Goal: Task Accomplishment & Management: Manage account settings

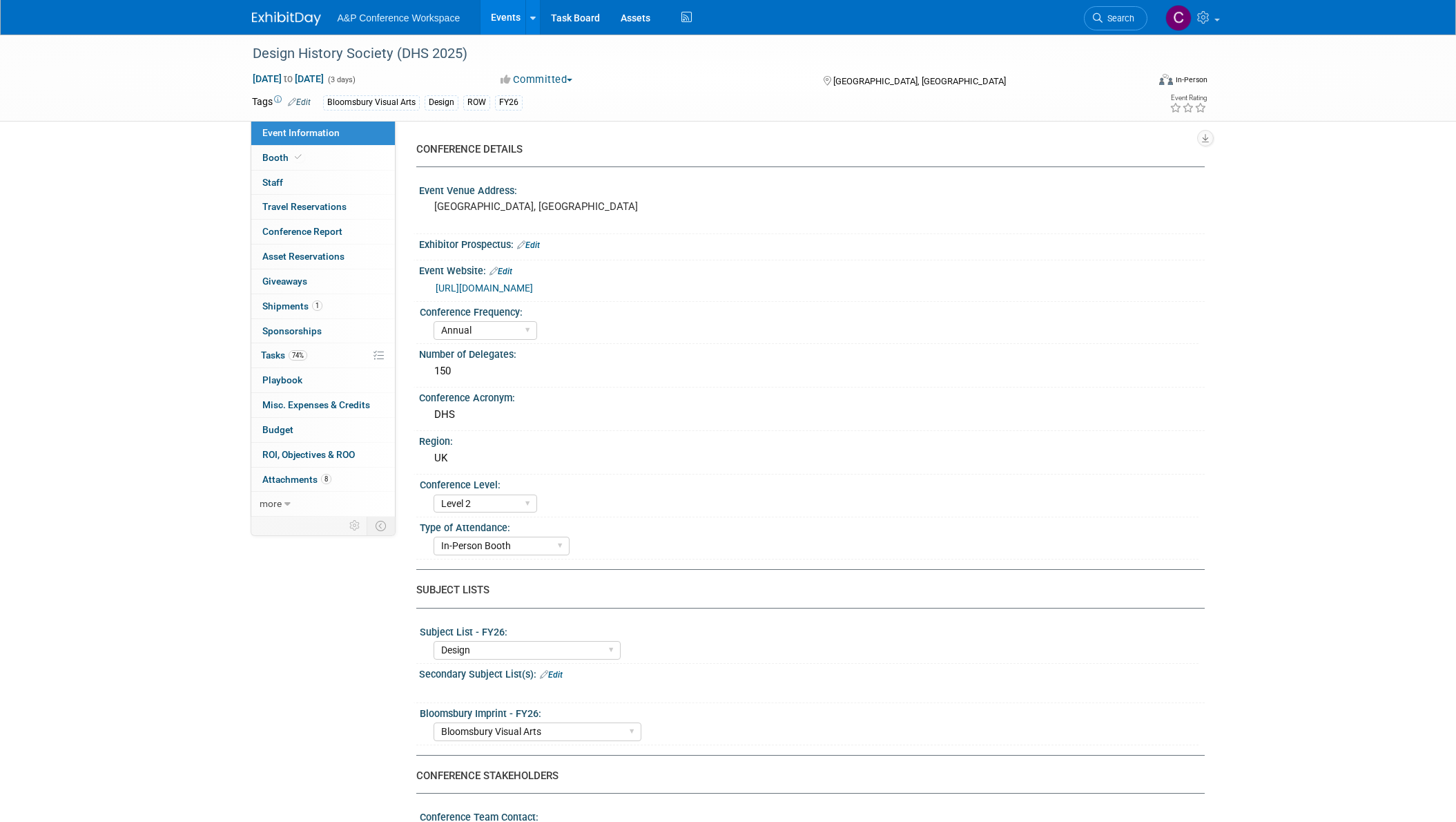
select select "Annual"
select select "Level 2"
select select "In-Person Booth"
select select "Design"
select select "Bloomsbury Visual Arts"
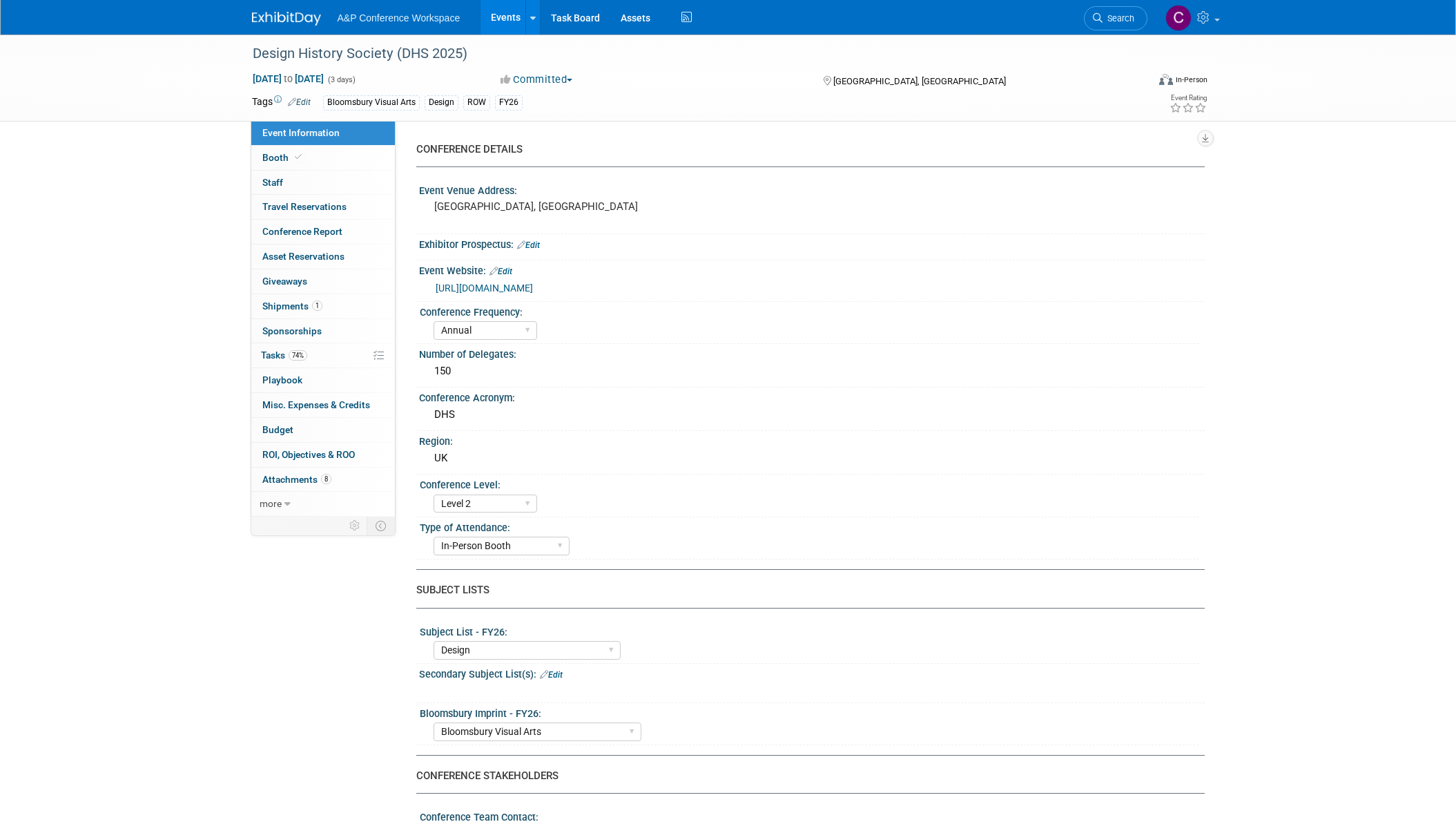
select select "[PERSON_NAME]"
select select "Networking/Commissioning"
click at [274, 357] on span "Tasks 74%" at bounding box center [285, 355] width 47 height 11
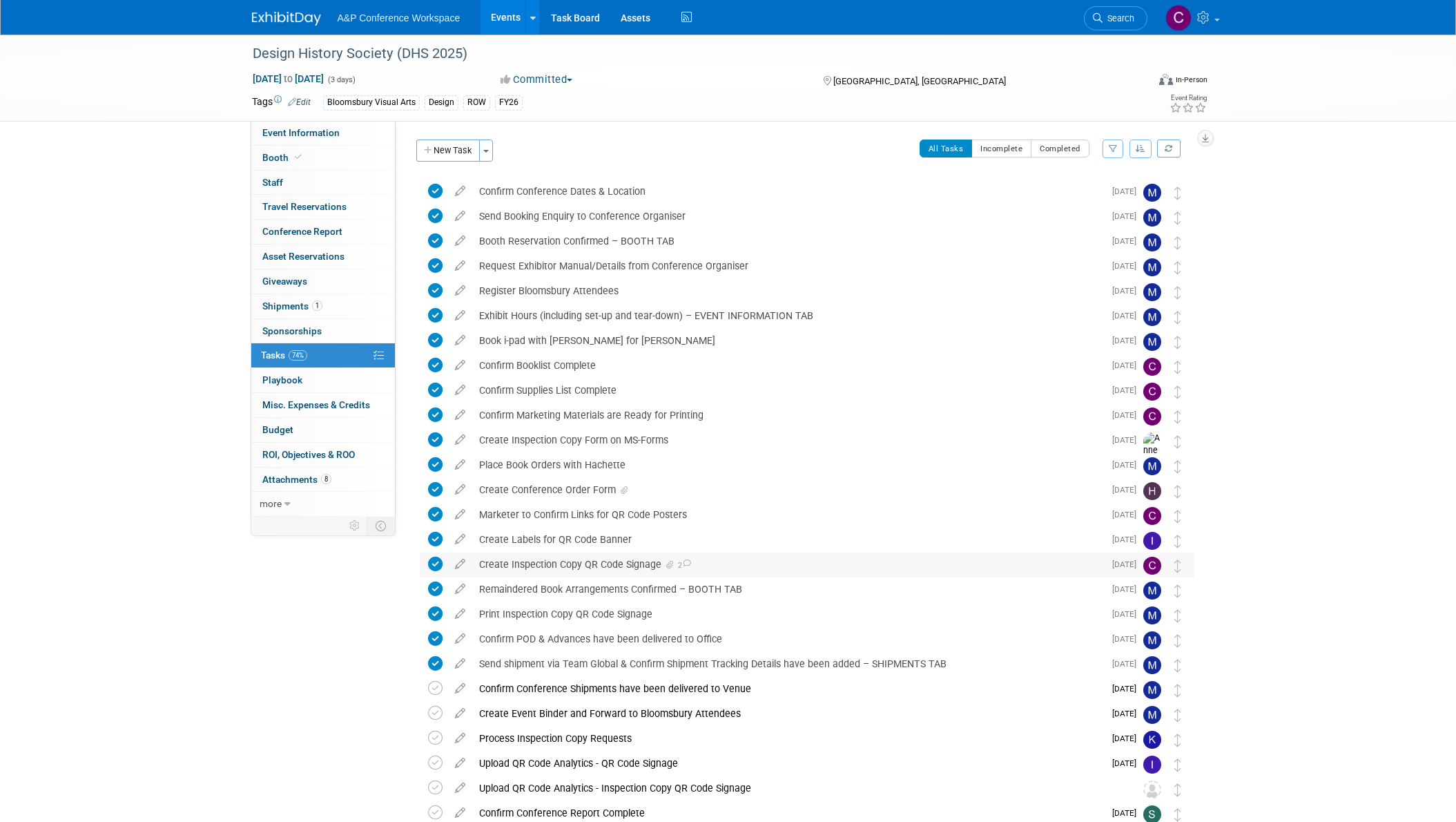
click at [526, 564] on div "Create Inspection Copy QR Code Signage 2" at bounding box center [788, 564] width 632 height 23
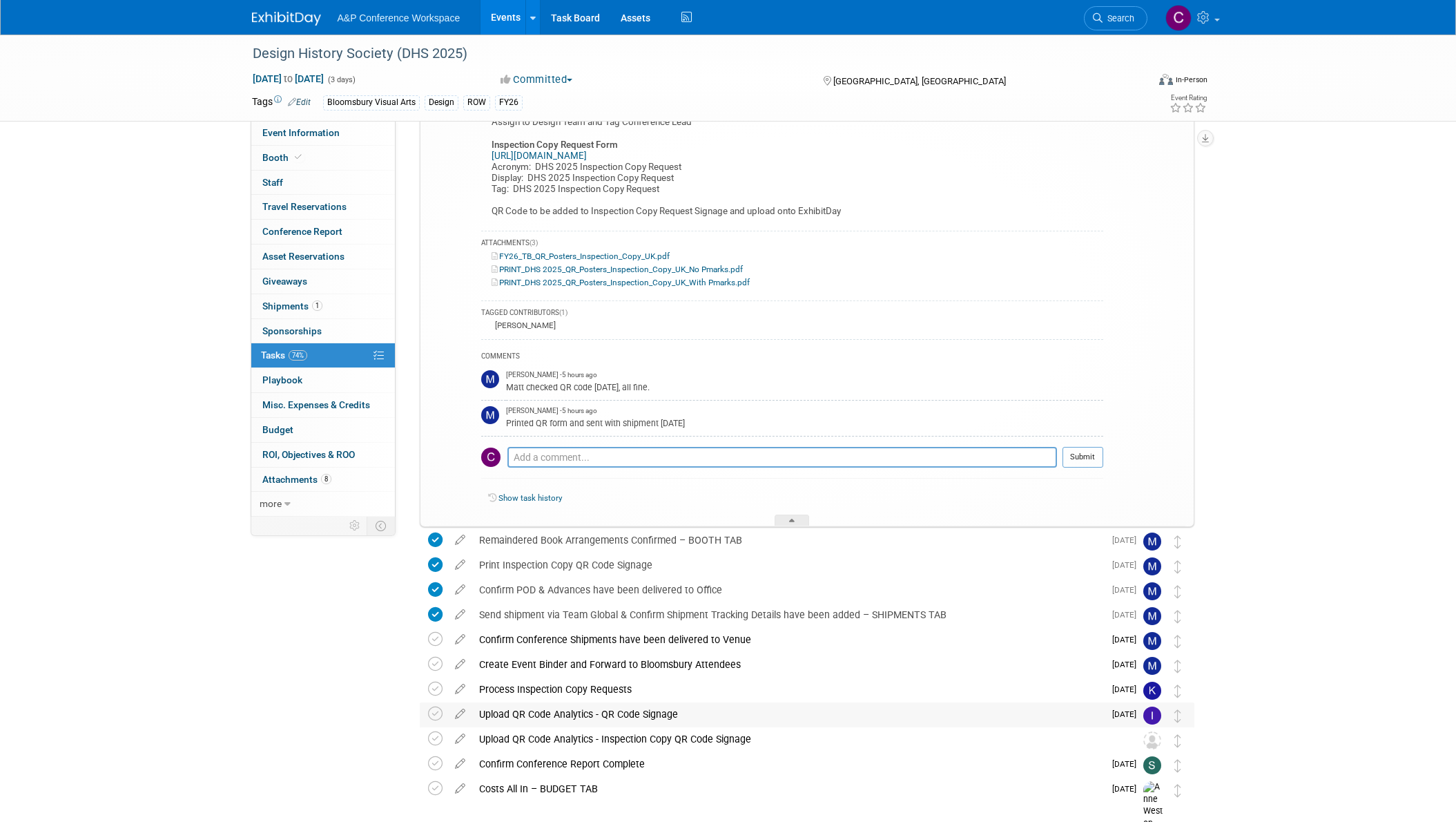
scroll to position [481, 0]
click at [1150, 719] on img at bounding box center [1152, 717] width 18 height 18
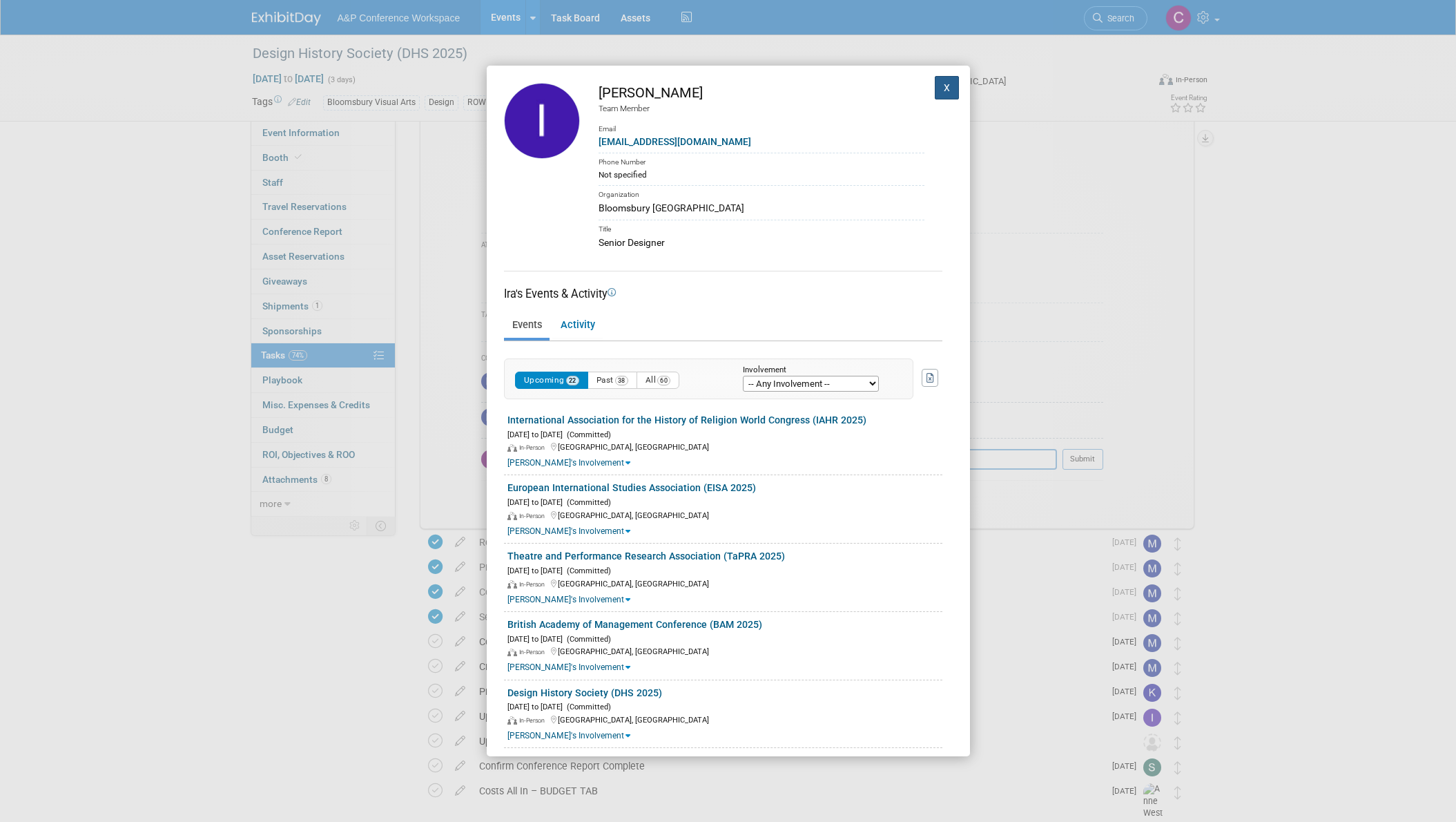
click at [942, 96] on button "X" at bounding box center [947, 87] width 25 height 23
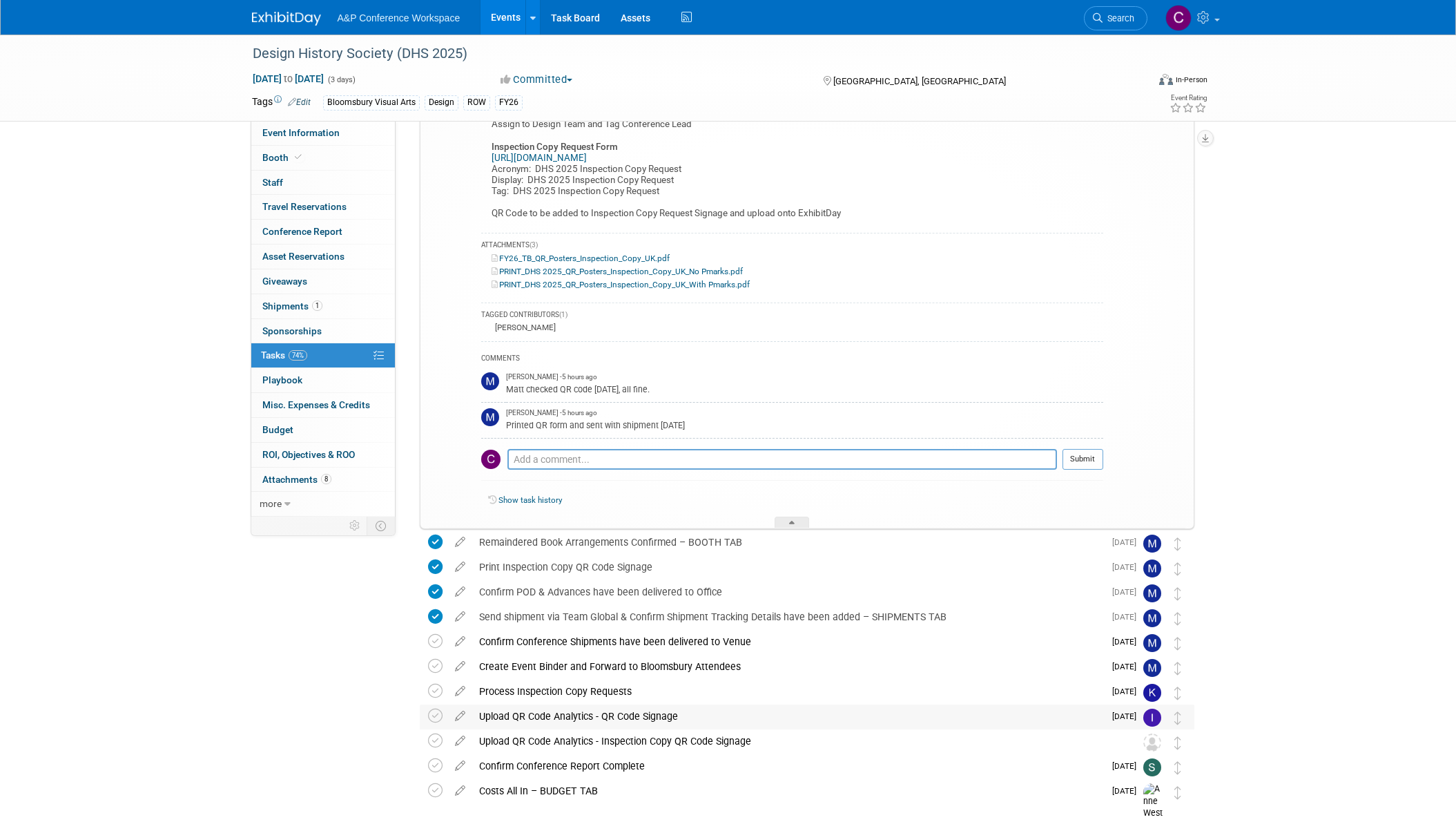
click at [553, 714] on div "Upload QR Code Analytics - QR Code Signage" at bounding box center [788, 716] width 632 height 23
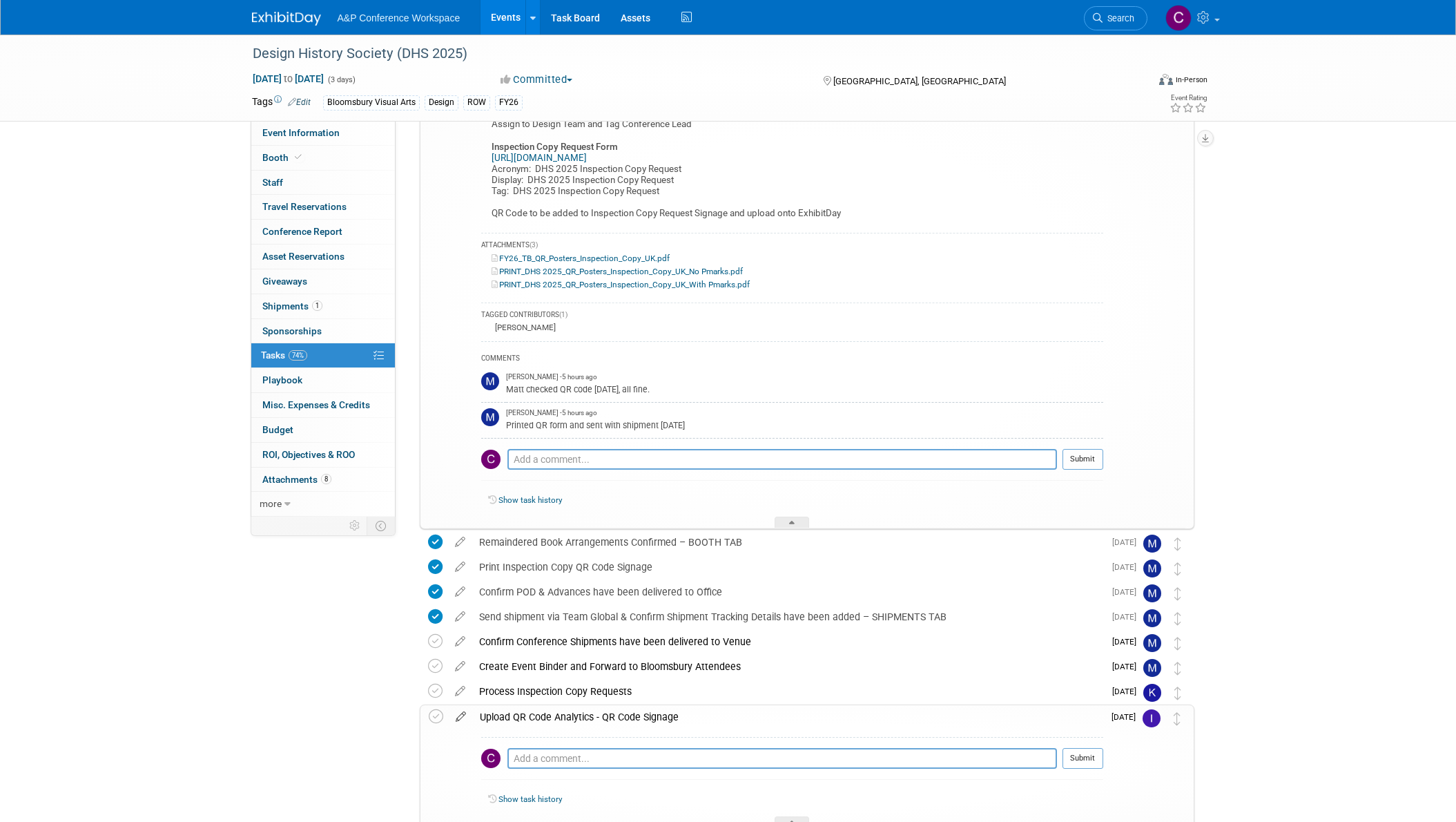
click at [464, 719] on icon at bounding box center [461, 714] width 24 height 17
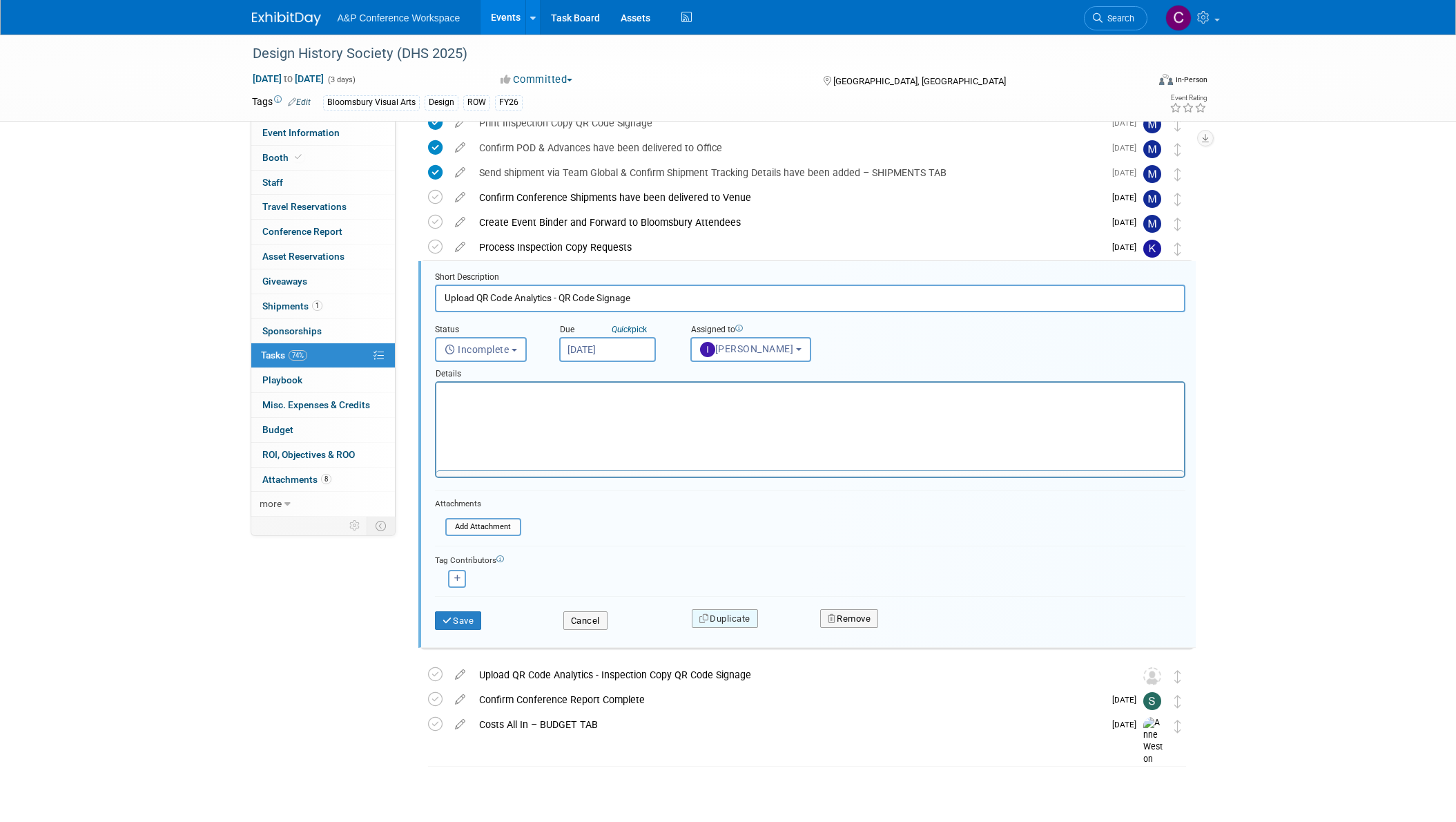
scroll to position [899, 0]
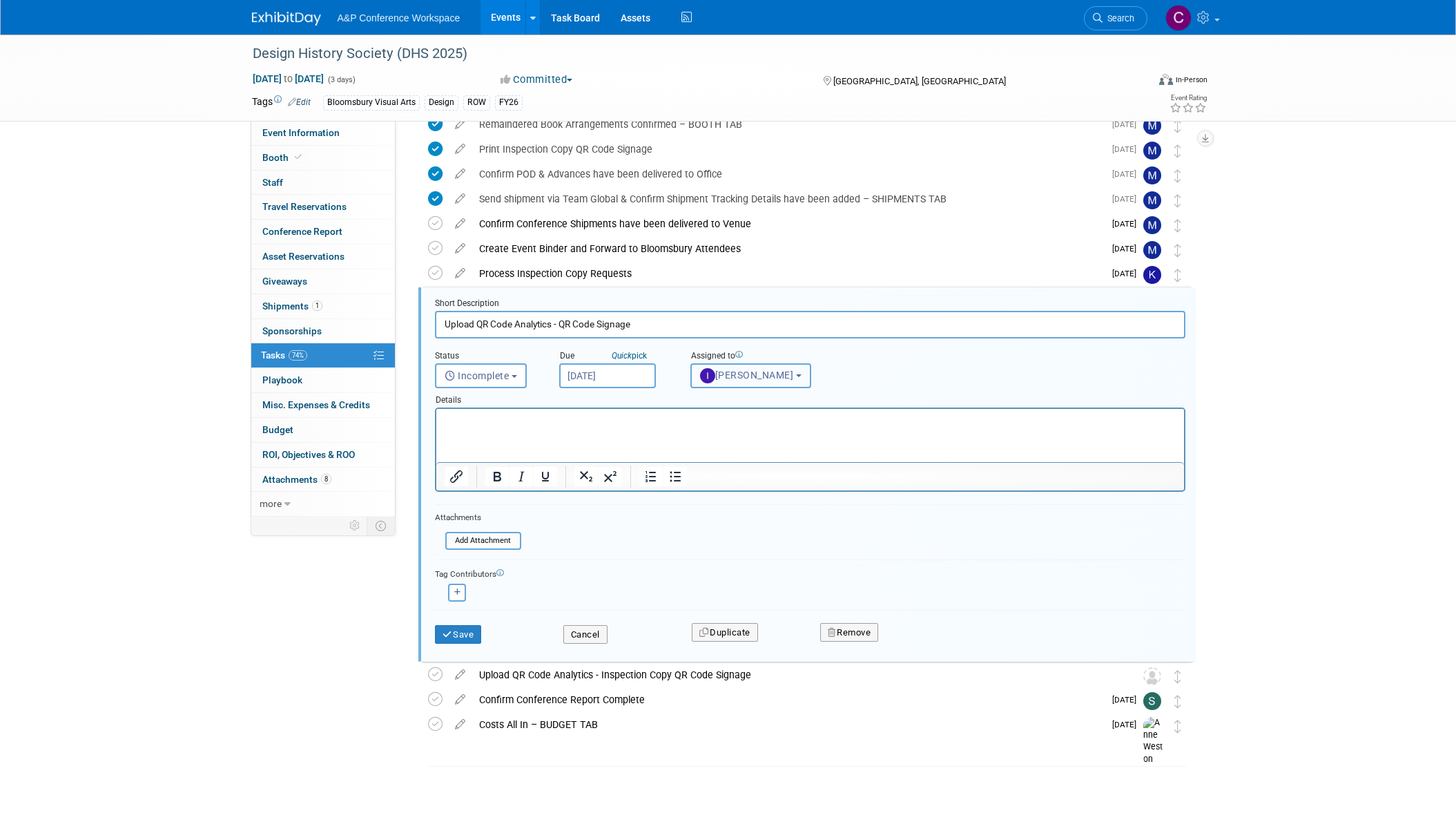
click at [784, 377] on button "[PERSON_NAME]" at bounding box center [751, 376] width 121 height 25
click at [740, 412] on input "text" at bounding box center [798, 408] width 208 height 23
type input "christine"
click at [759, 439] on label "Christine Ritchlin (me)" at bounding box center [770, 438] width 144 height 22
click at [693, 439] on input "Christine Ritchlin (me)" at bounding box center [688, 436] width 9 height 9
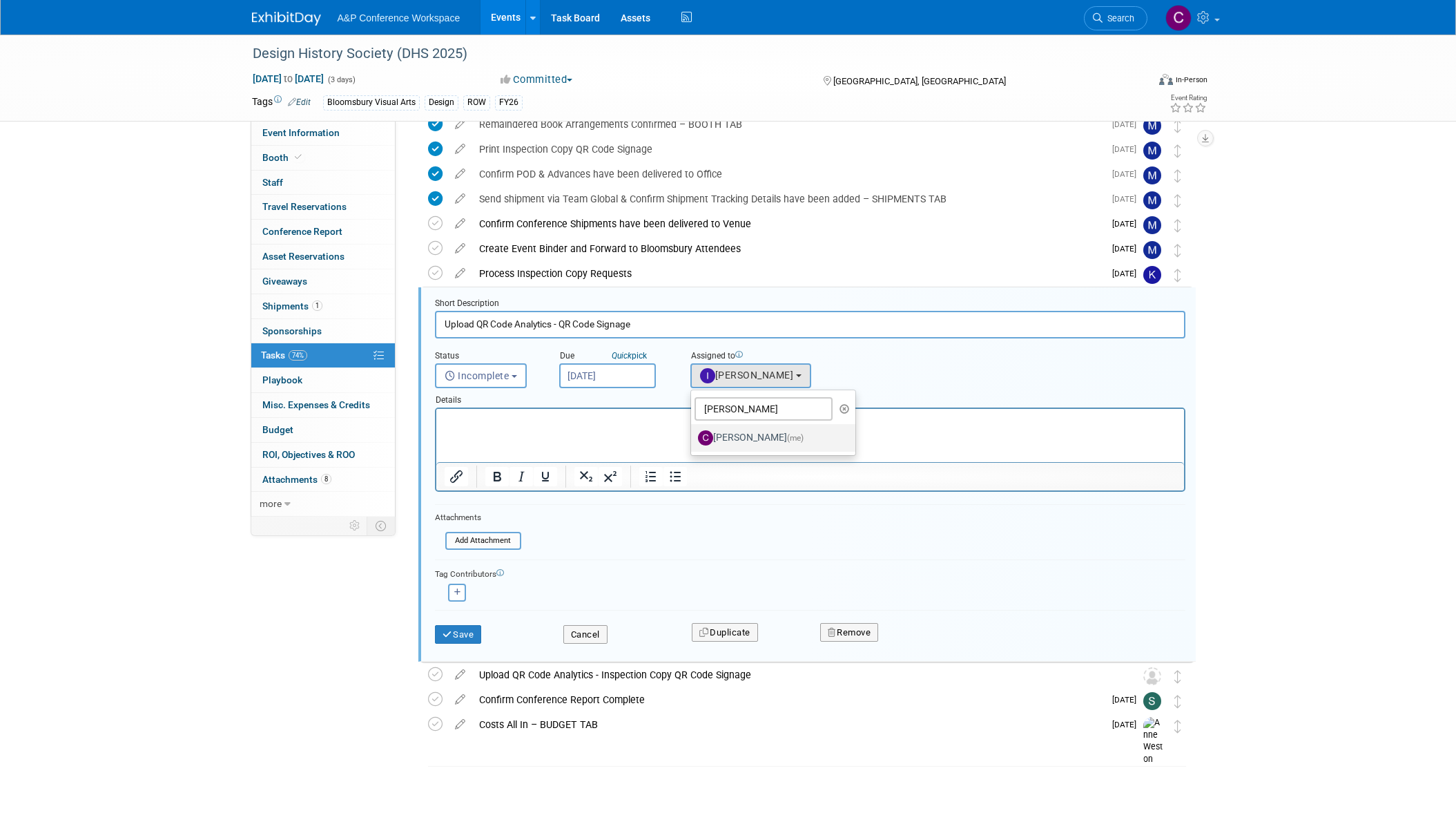
select select "1a58e6ac-2dfa-429d-b54a-9dc2e557f424"
click at [472, 631] on button "Save" at bounding box center [458, 634] width 47 height 20
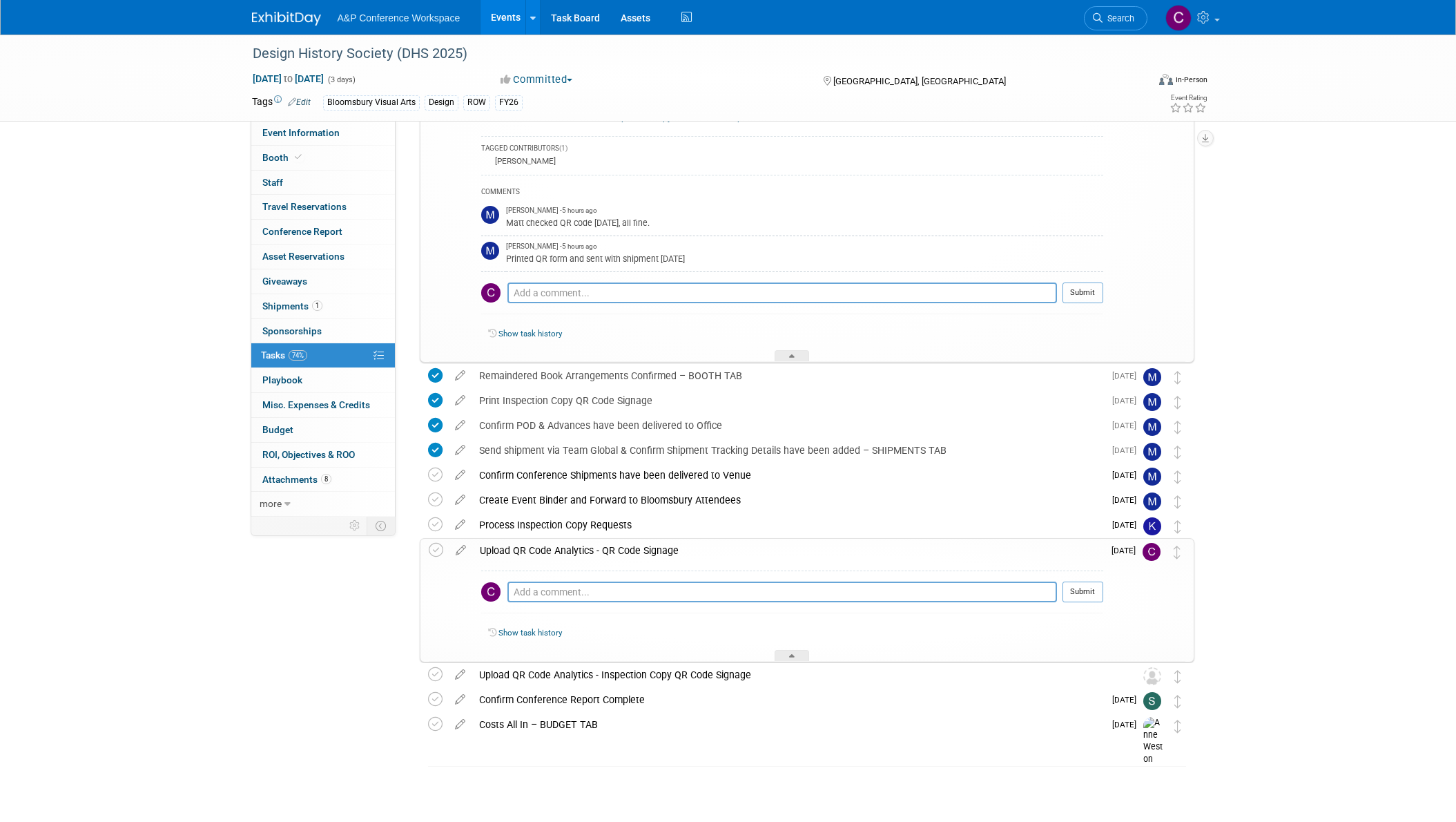
scroll to position [647, 0]
click at [1148, 556] on img at bounding box center [1151, 553] width 18 height 18
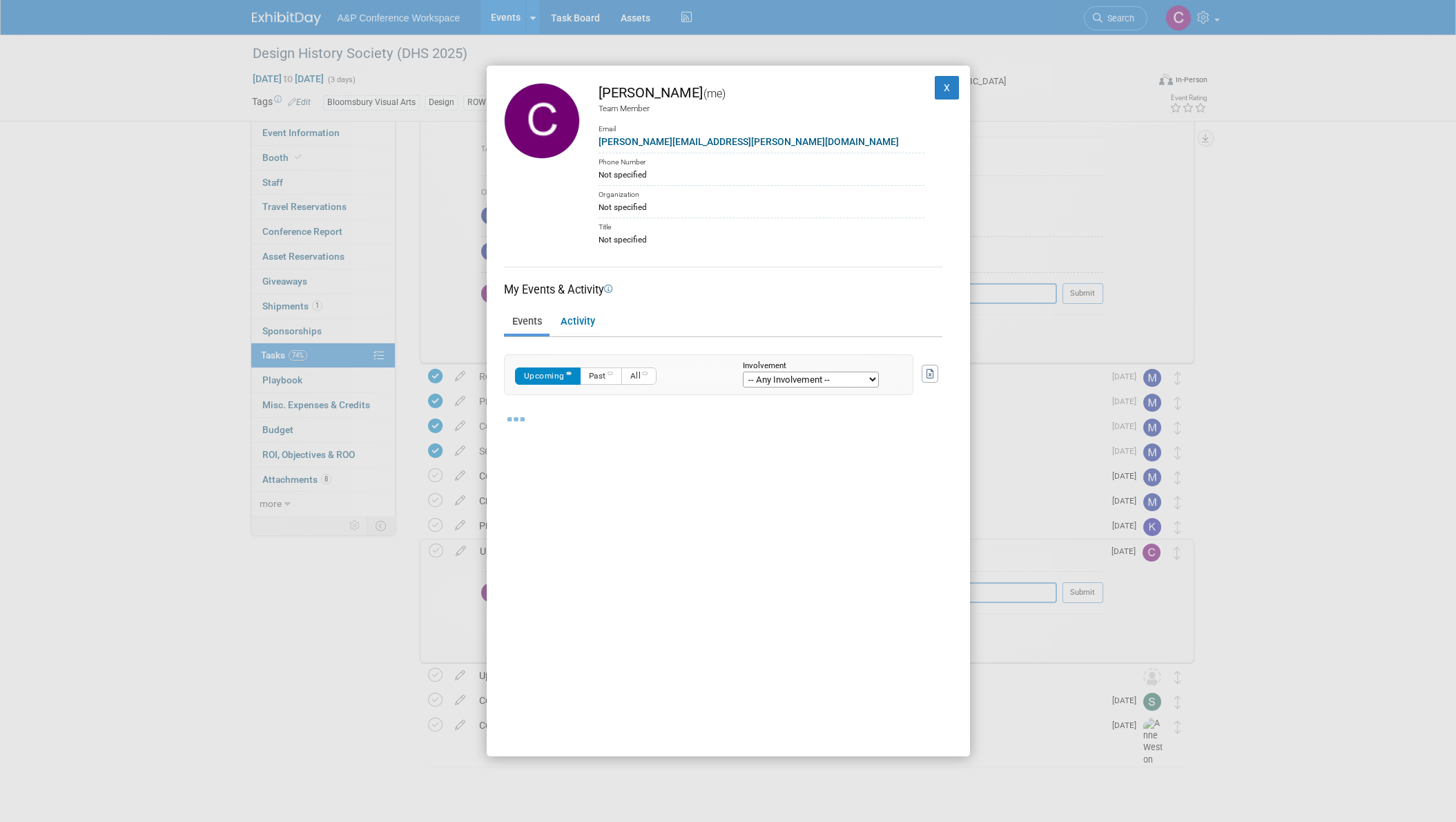
click at [1220, 590] on div "Christine Ritchlin (me) Team Member Email christine.ritchlin@bloomsbury.com Pho…" at bounding box center [728, 411] width 1456 height 822
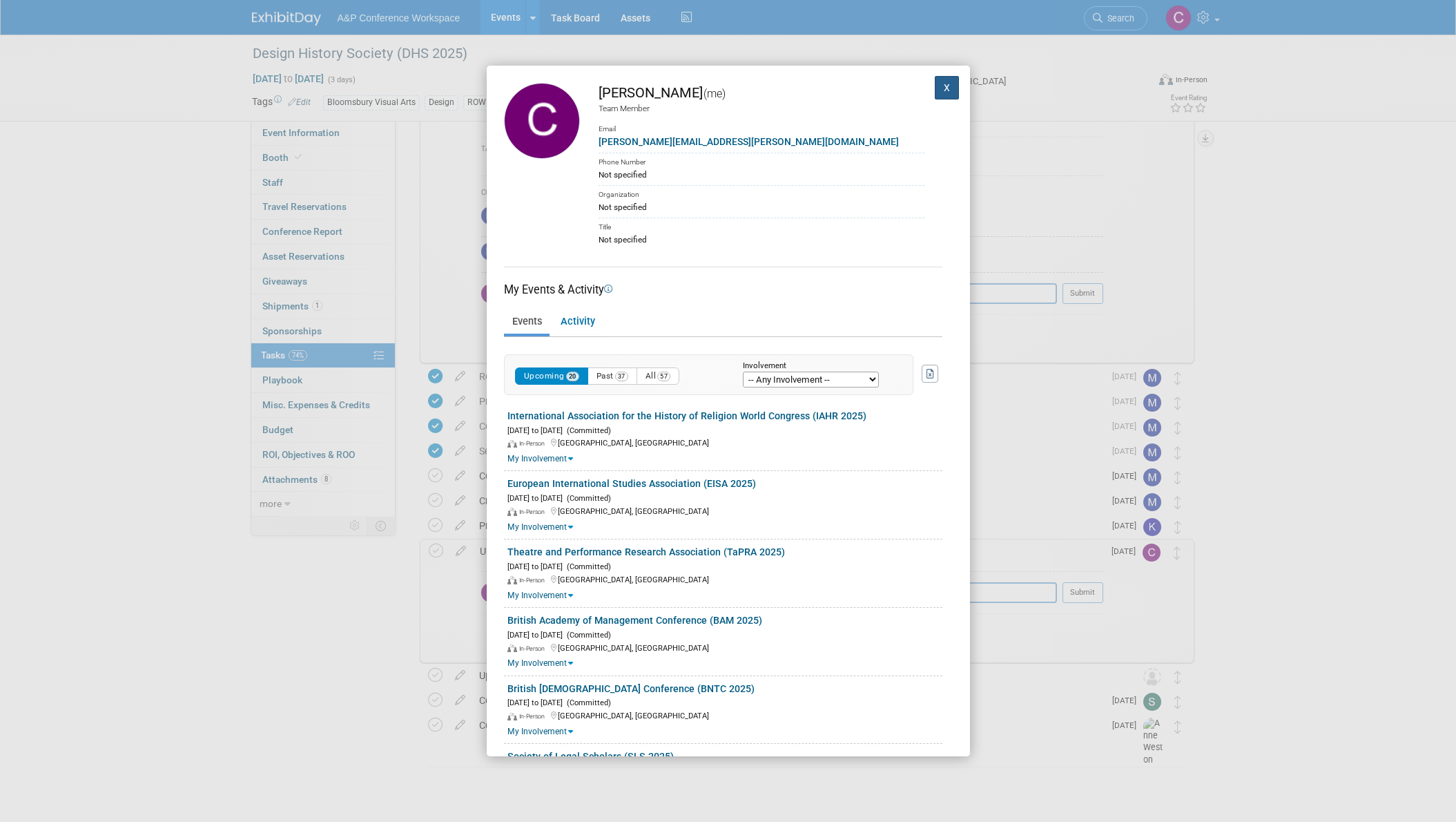
click at [943, 91] on button "X" at bounding box center [947, 87] width 25 height 23
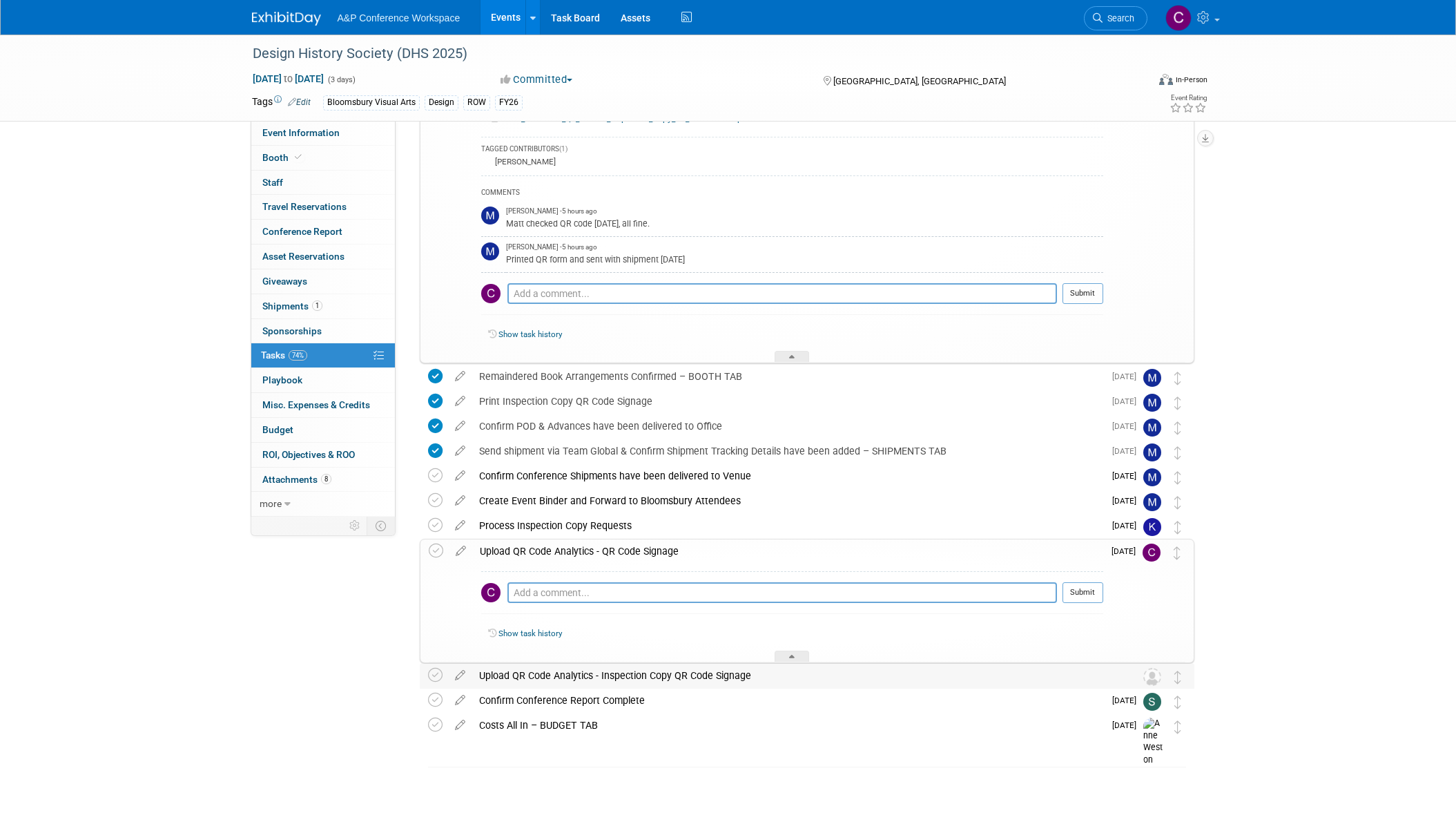
click at [1152, 679] on img at bounding box center [1152, 676] width 18 height 18
click at [1157, 677] on img at bounding box center [1152, 676] width 18 height 18
click at [586, 673] on div "Upload QR Code Analytics - Inspection Copy QR Code Signage" at bounding box center [794, 676] width 643 height 23
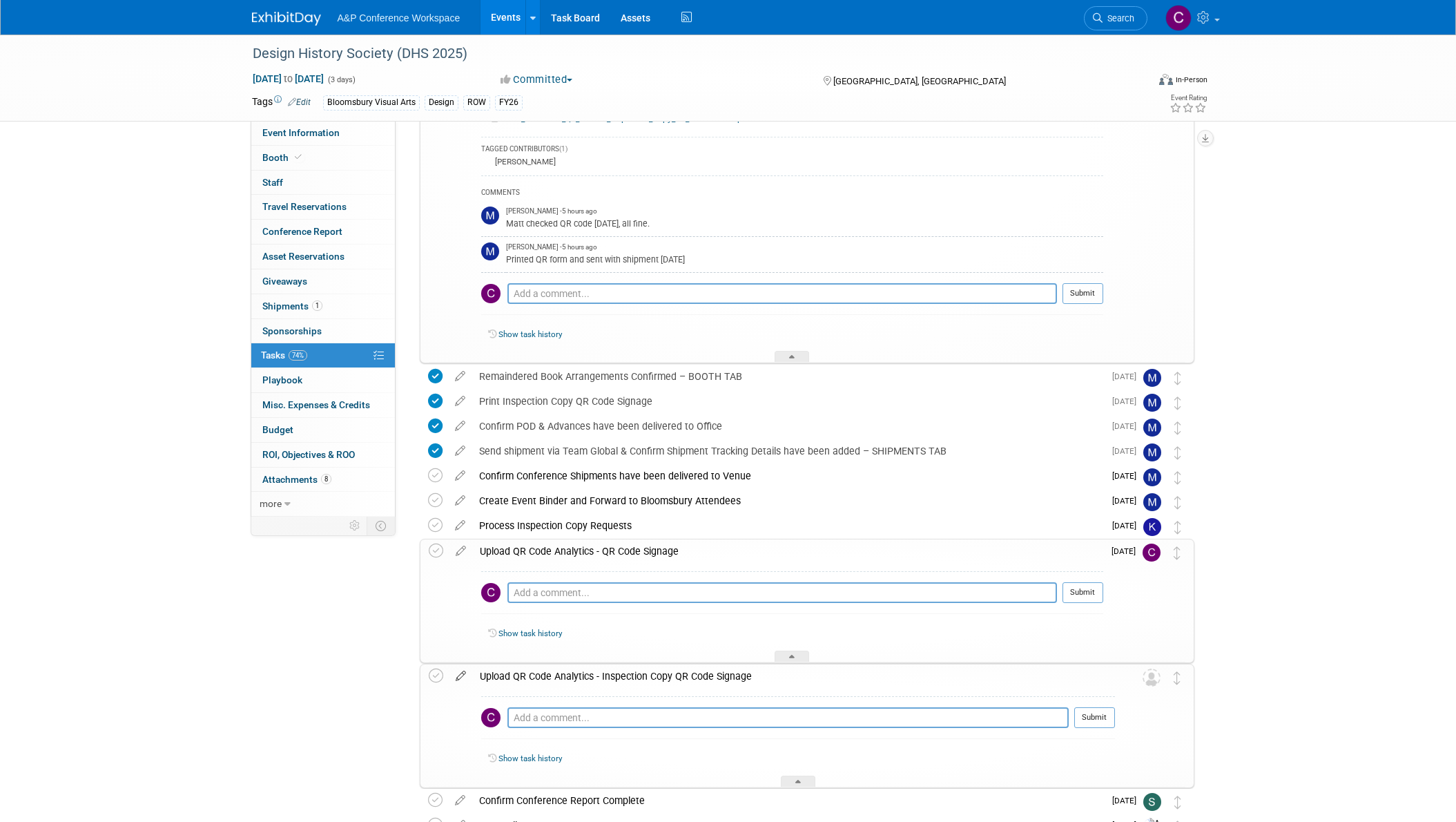
click at [459, 675] on icon at bounding box center [461, 673] width 24 height 17
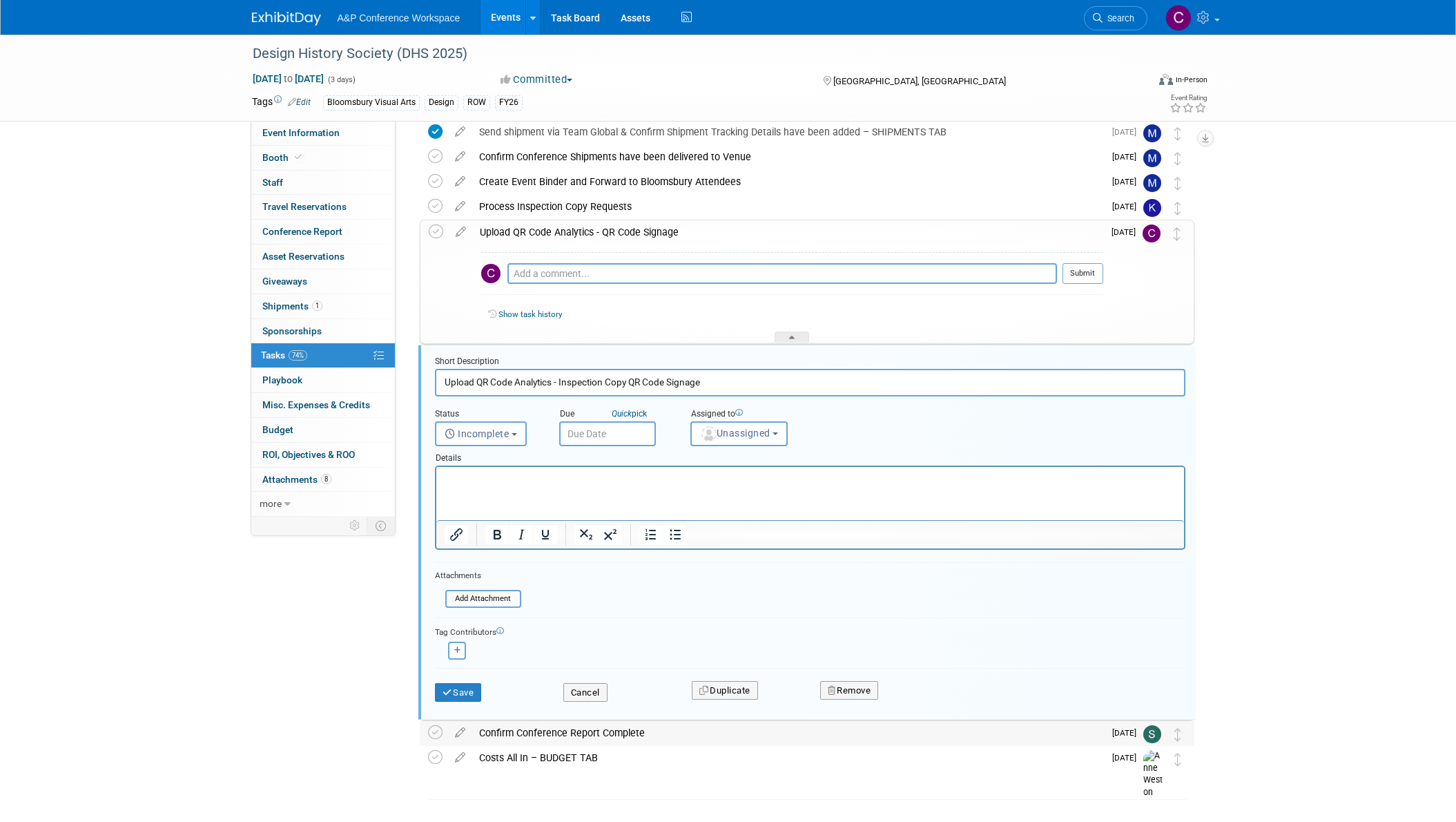
scroll to position [1000, 0]
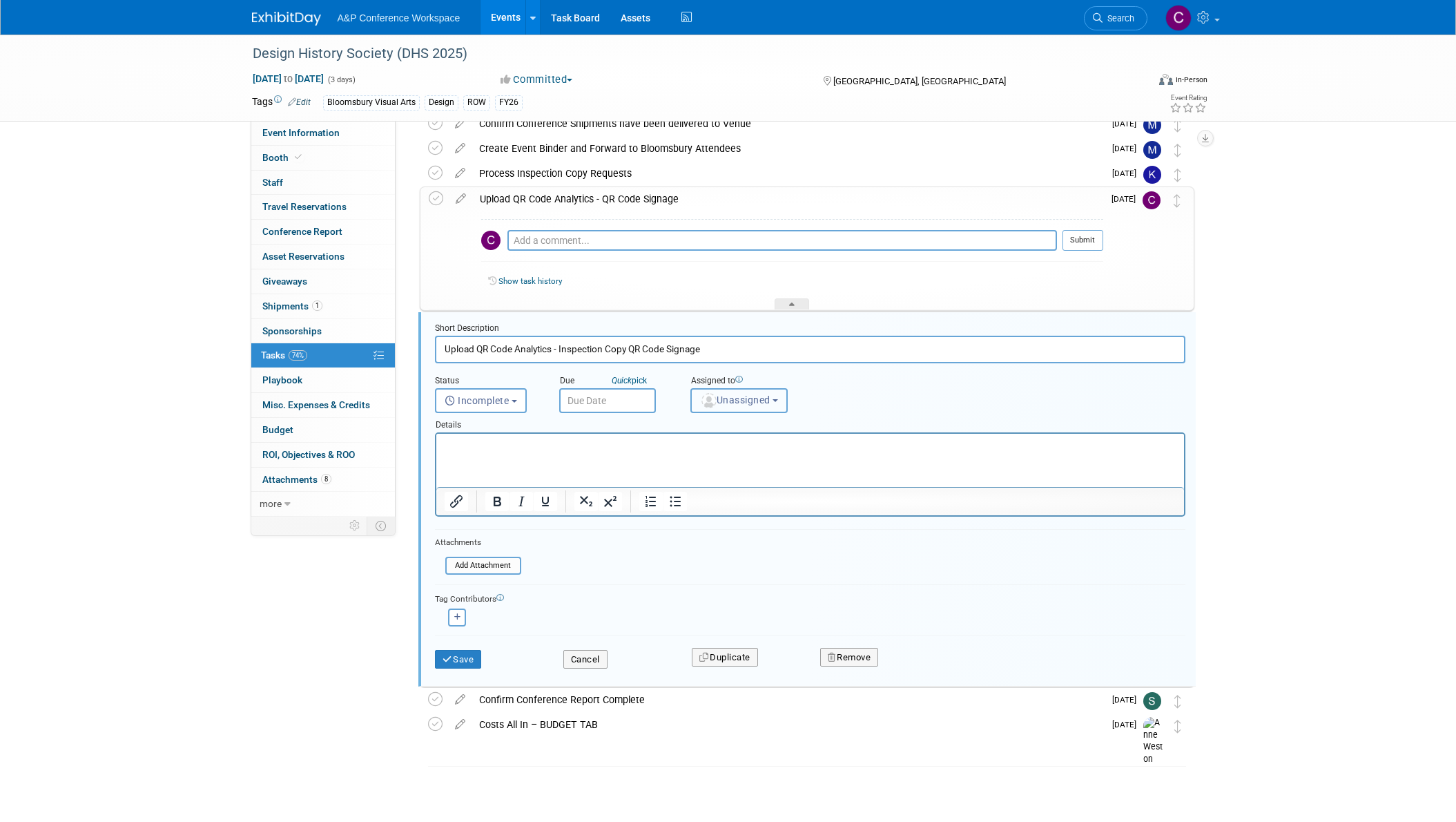
click at [778, 400] on b "button" at bounding box center [775, 400] width 6 height 3
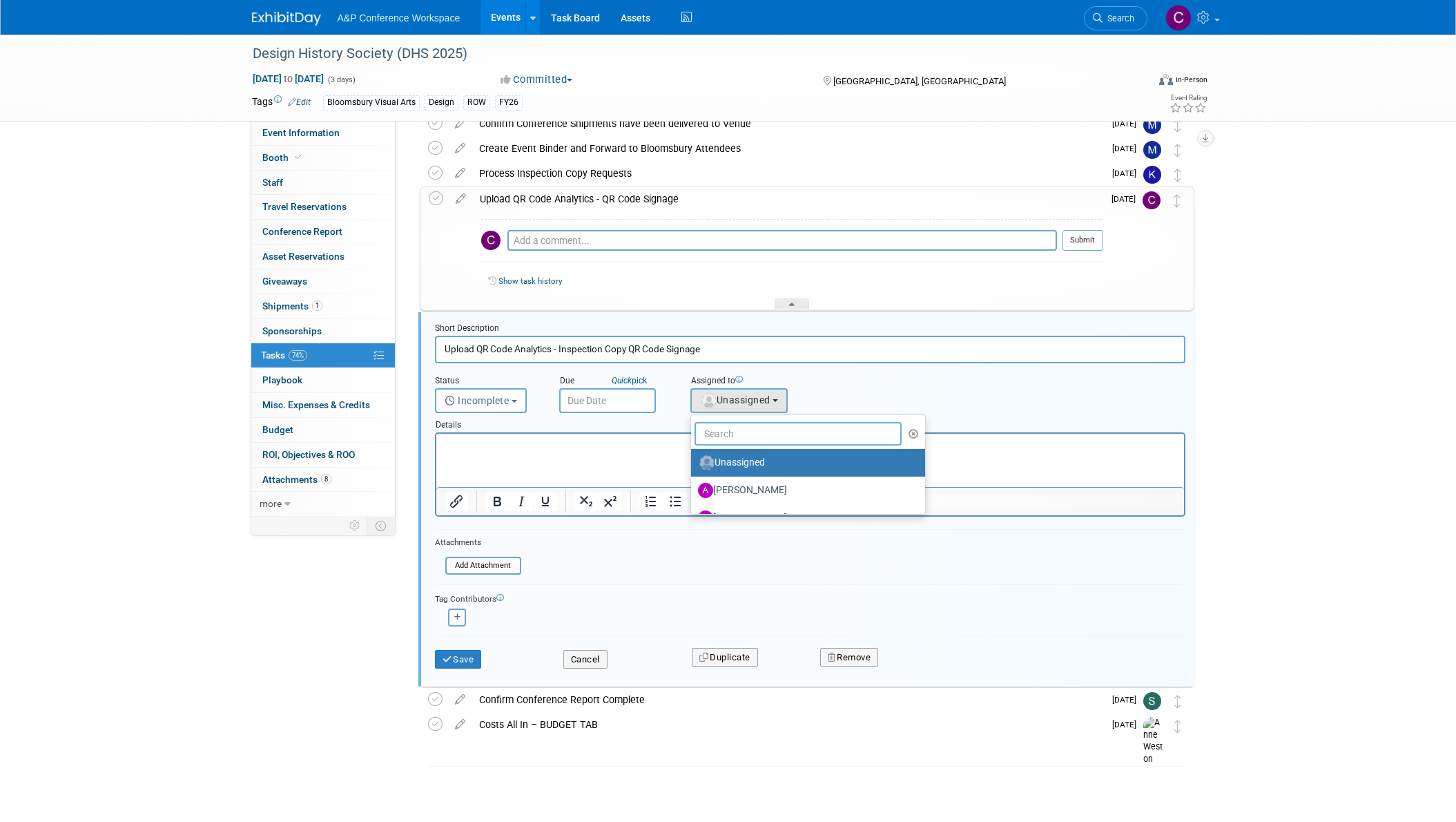
click at [735, 435] on input "text" at bounding box center [798, 434] width 208 height 23
type input "christine"
click at [754, 464] on label "Christine Ritchlin (me)" at bounding box center [770, 462] width 144 height 22
click at [693, 464] on input "Christine Ritchlin (me)" at bounding box center [688, 461] width 9 height 9
select select "1a58e6ac-2dfa-429d-b54a-9dc2e557f424"
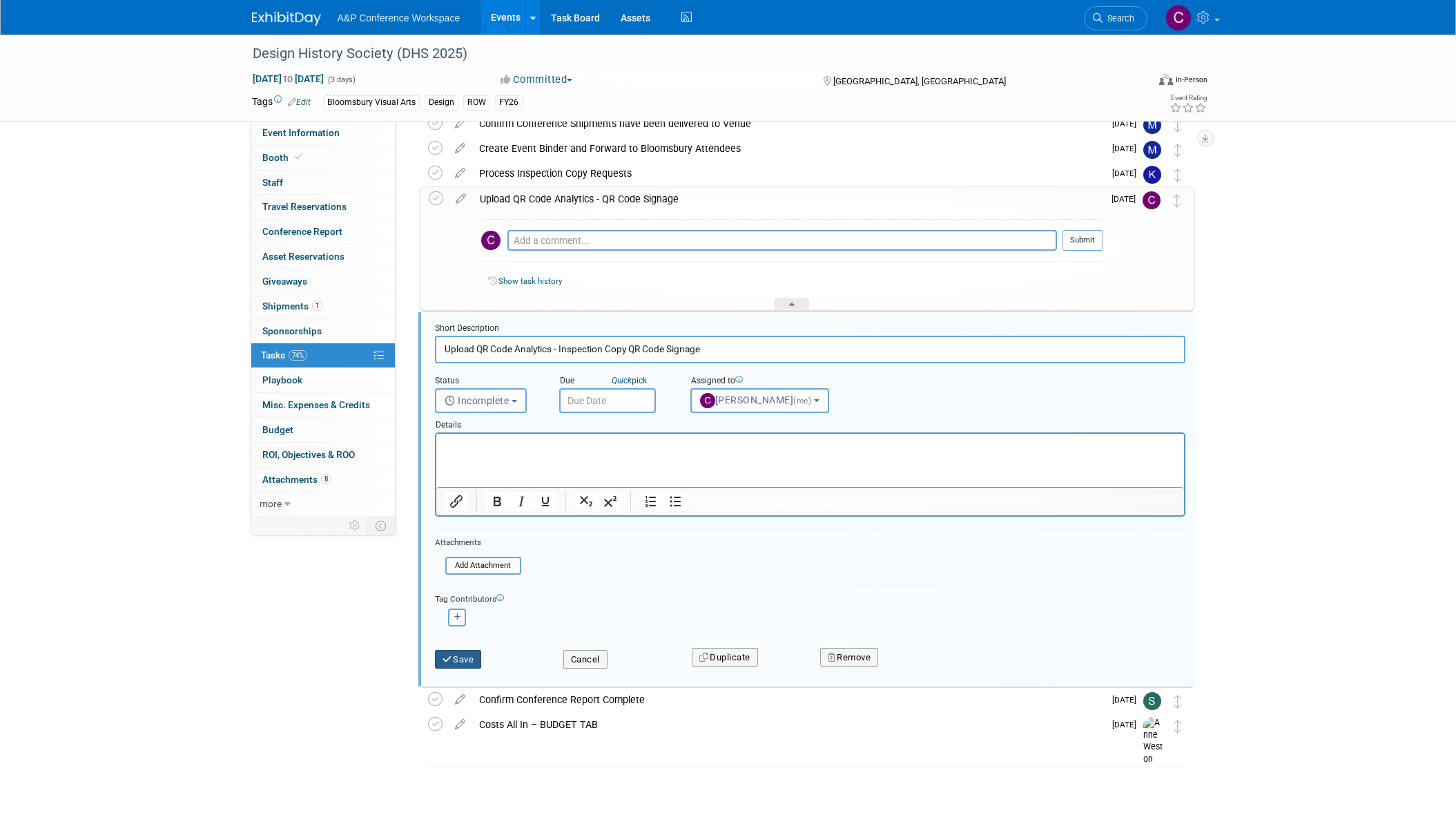
click at [474, 657] on button "Save" at bounding box center [458, 660] width 47 height 20
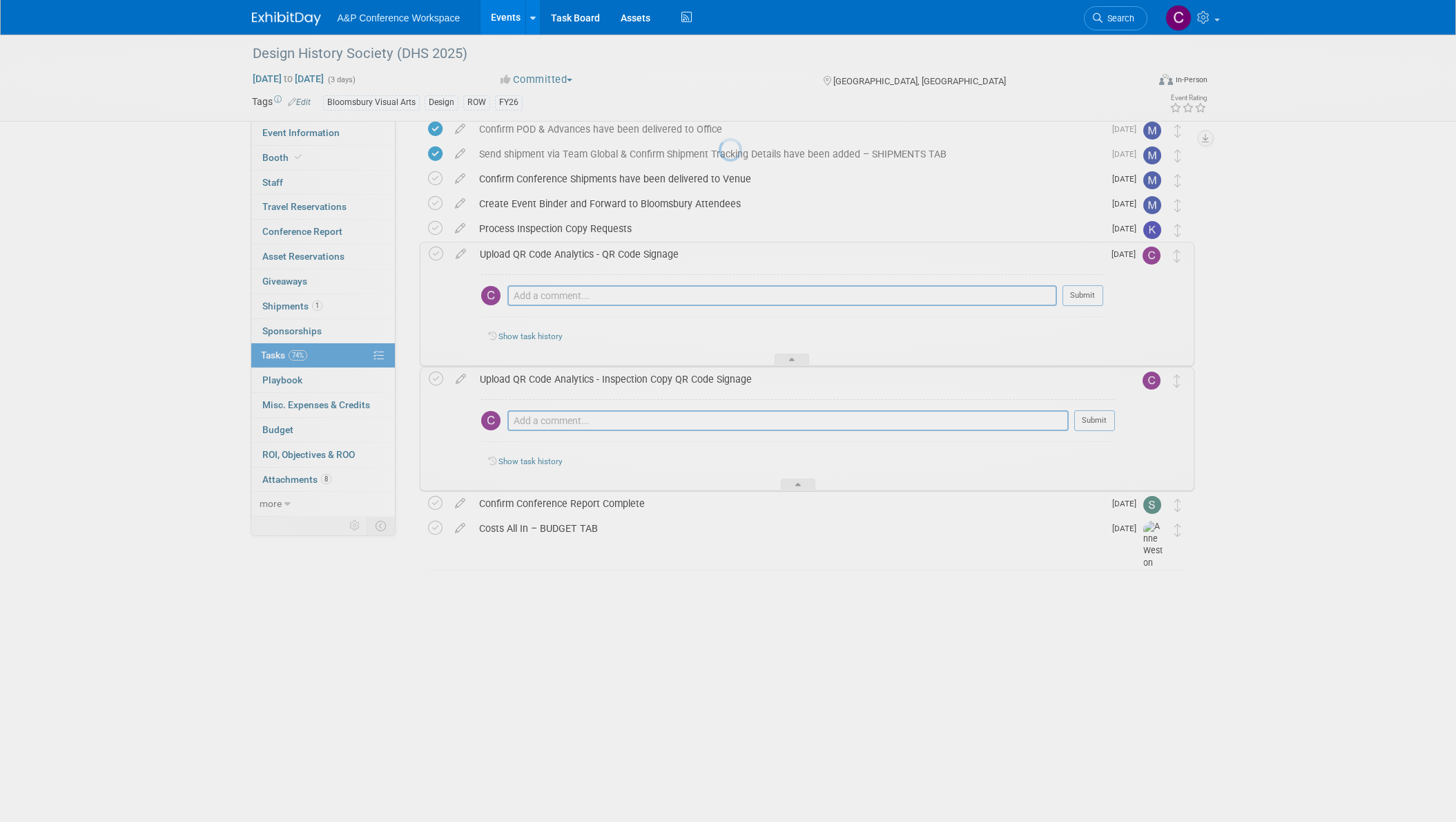
scroll to position [748, 0]
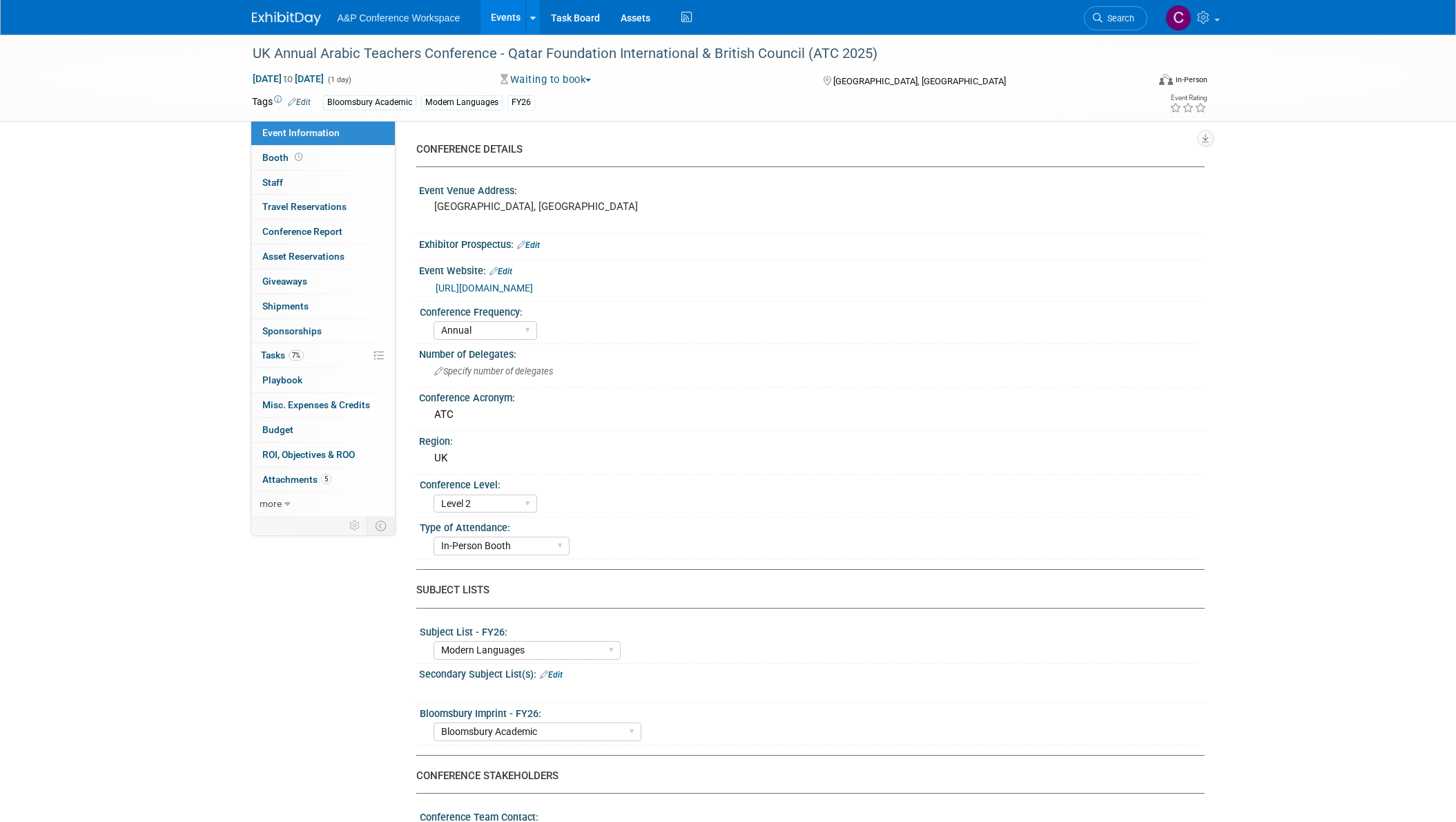
select select "Annual"
select select "Level 2"
select select "In-Person Booth"
select select "Modern Languages"
select select "Bloomsbury Academic"
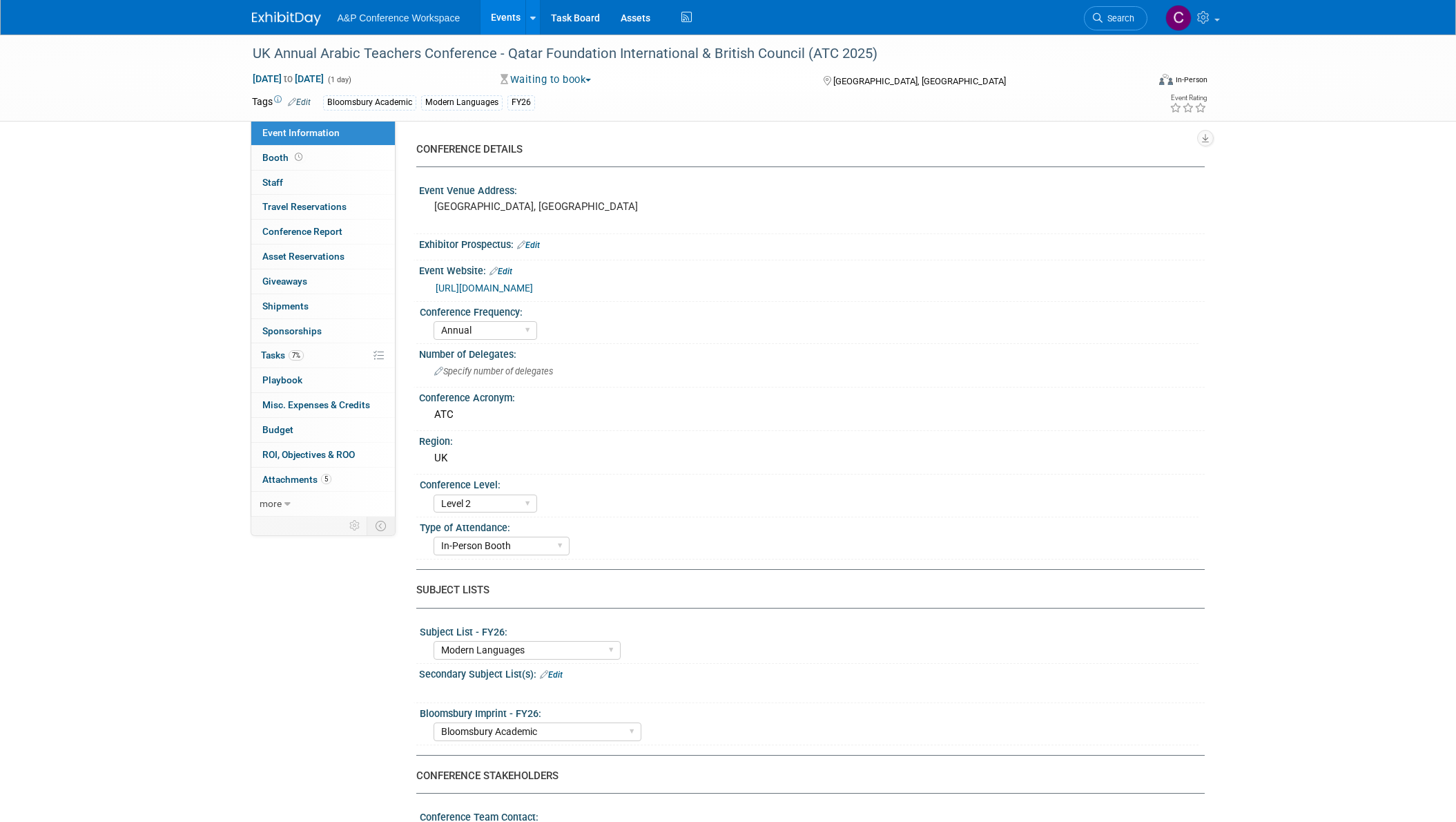
select select "[PERSON_NAME]"
select select "Brand/Subject Presence​"
click at [275, 355] on span "Tasks 7%" at bounding box center [282, 355] width 43 height 11
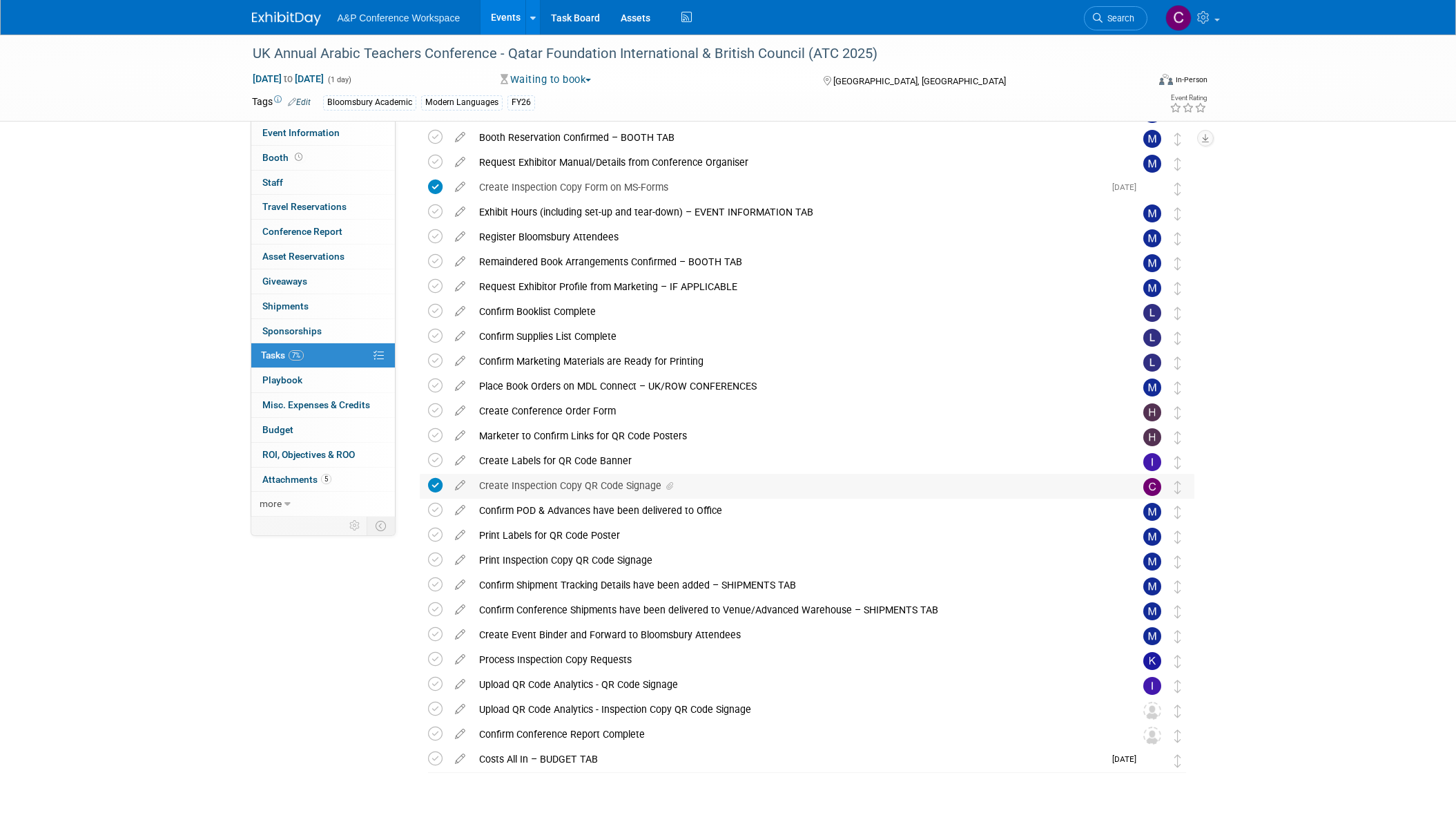
scroll to position [104, 0]
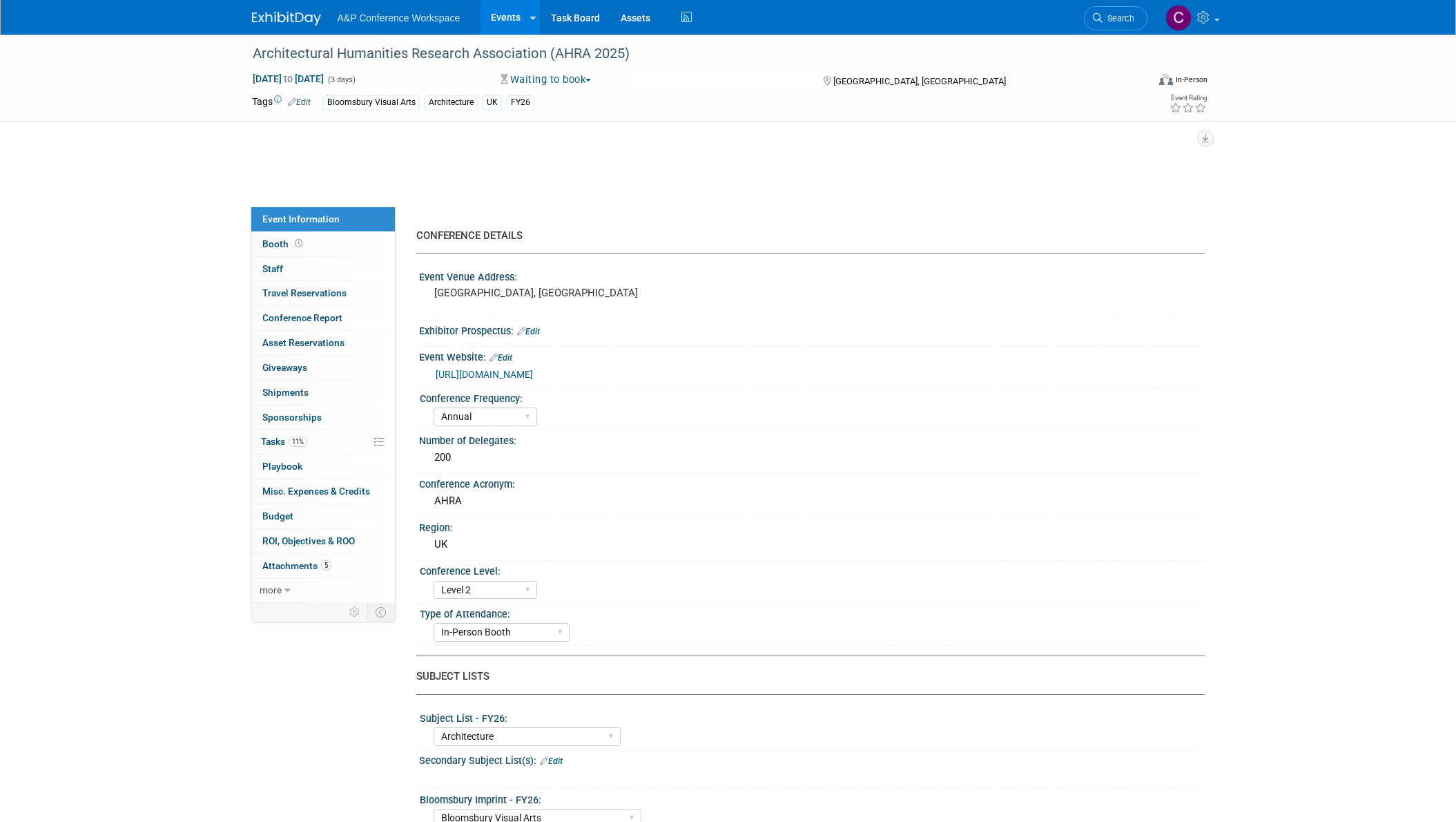
select select "Annual"
select select "Level 2"
select select "In-Person Booth"
select select "Architecture"
select select "Bloomsbury Visual Arts"
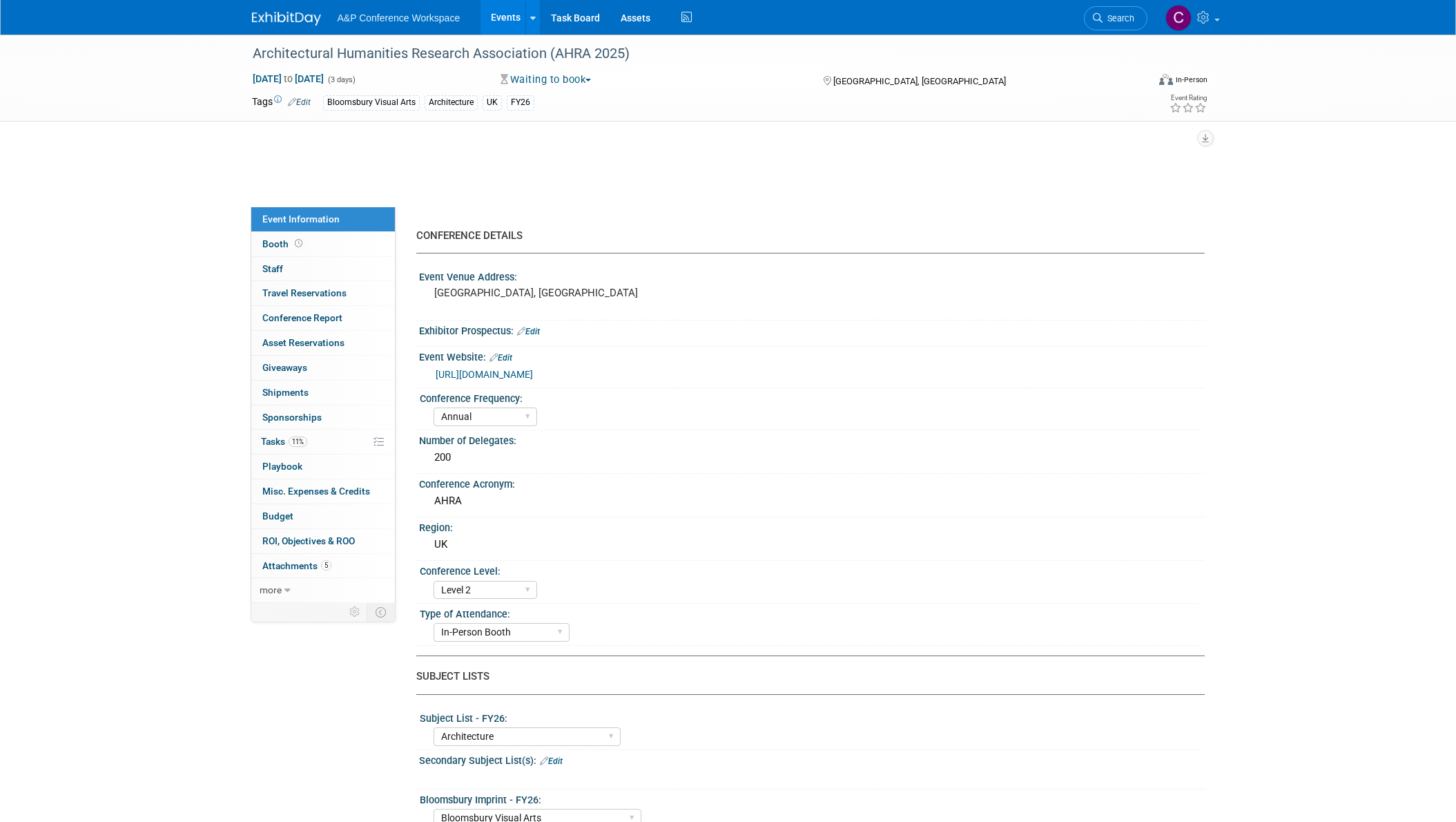
select select "[PERSON_NAME]"
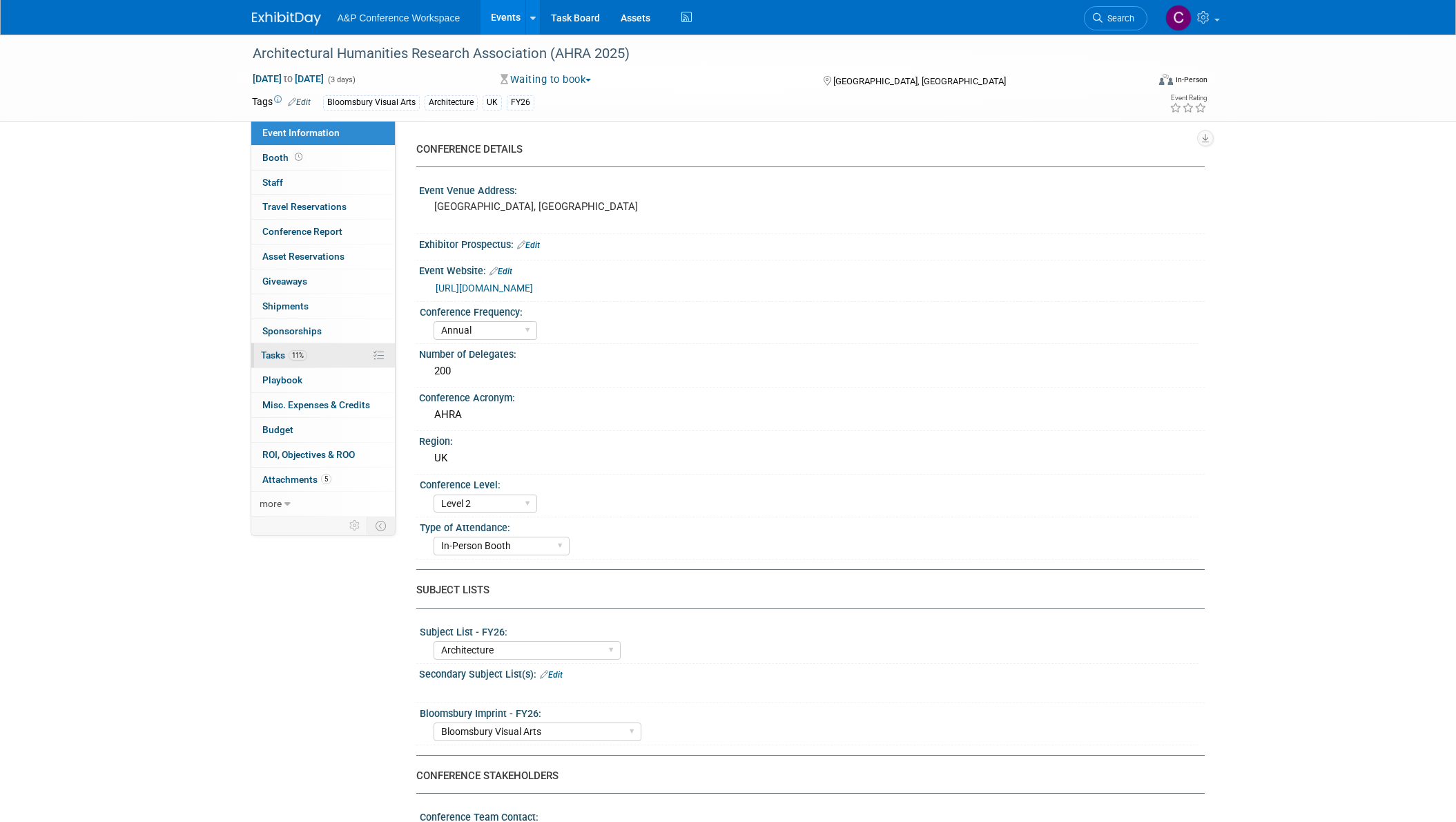
click at [276, 357] on span "Tasks 11%" at bounding box center [285, 355] width 47 height 11
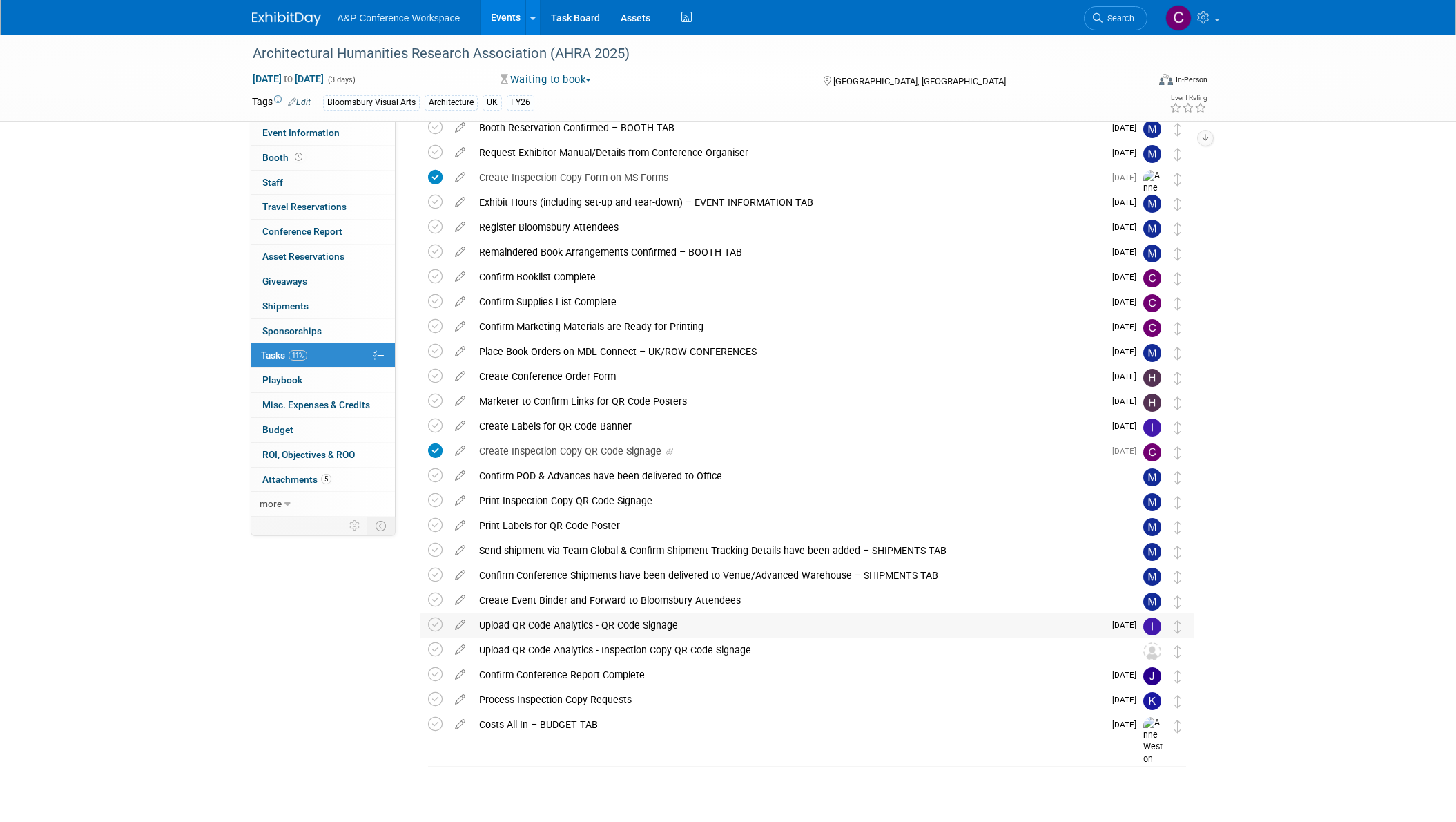
scroll to position [108, 0]
drag, startPoint x: 683, startPoint y: 629, endPoint x: 478, endPoint y: 625, distance: 205.0
click at [478, 625] on div "Upload QR Code Analytics - QR Code Signage" at bounding box center [788, 625] width 632 height 23
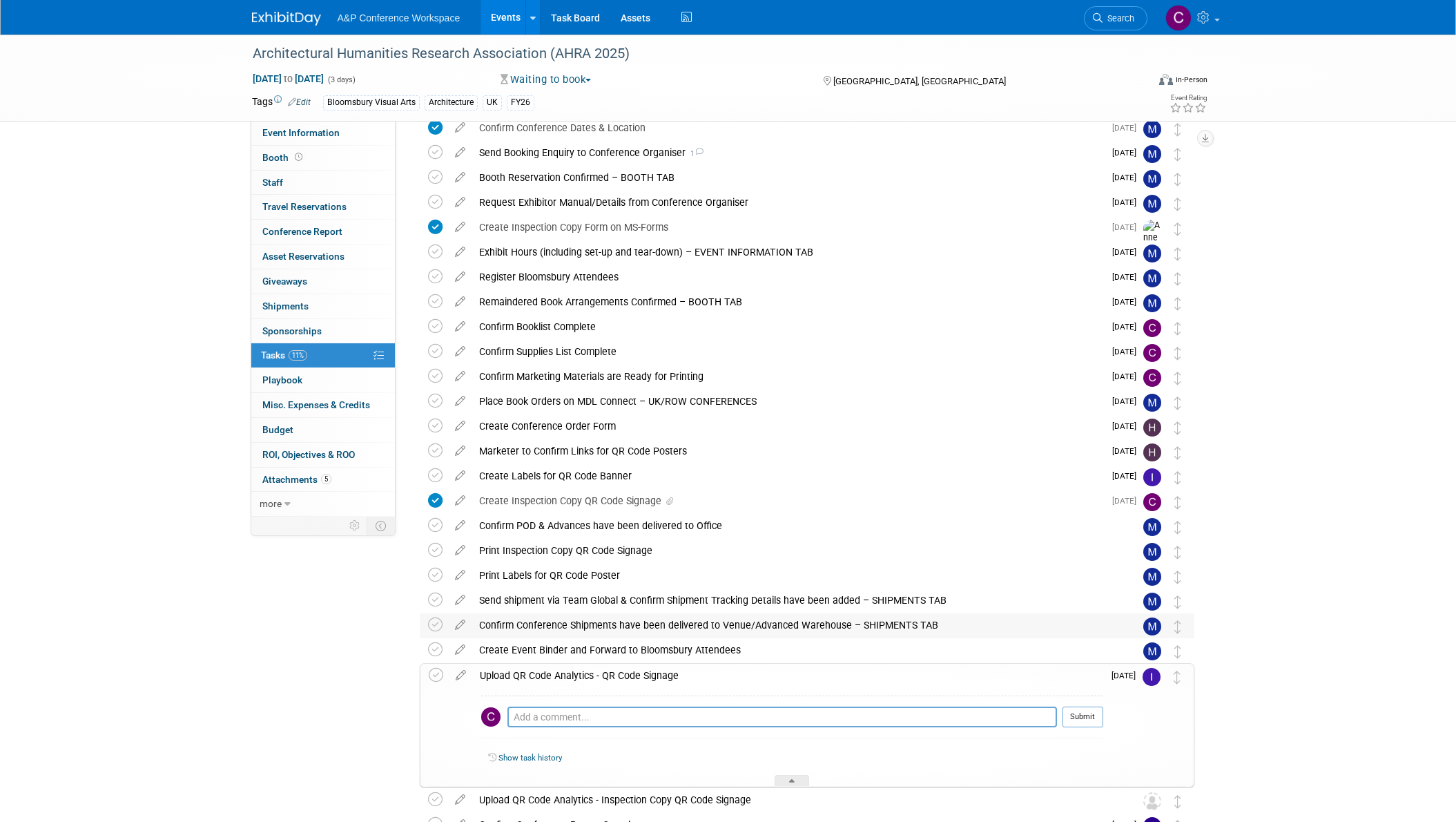
scroll to position [60, 0]
copy div "Upload QR Code Analytics - QR Code Signage"
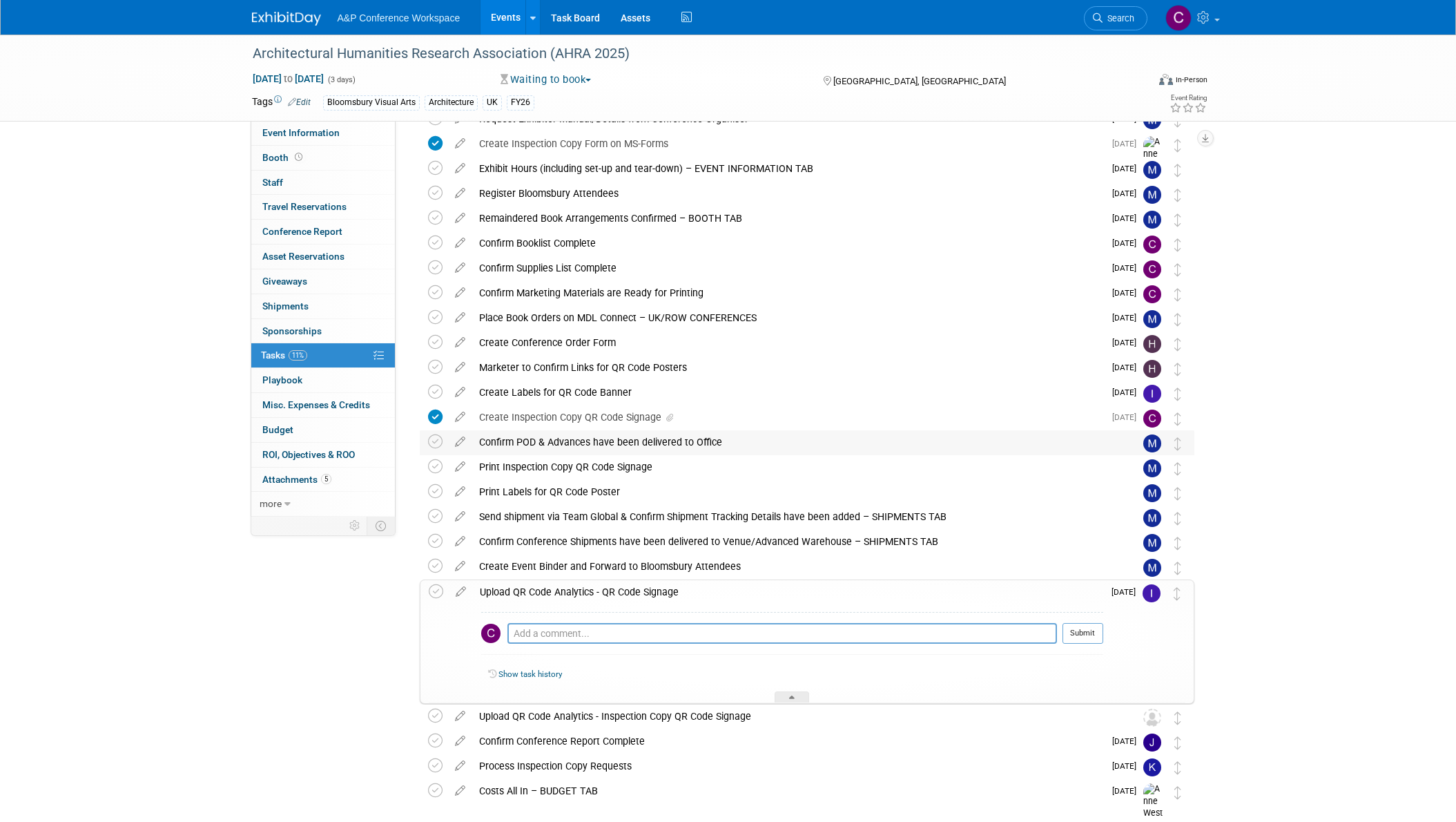
scroll to position [213, 0]
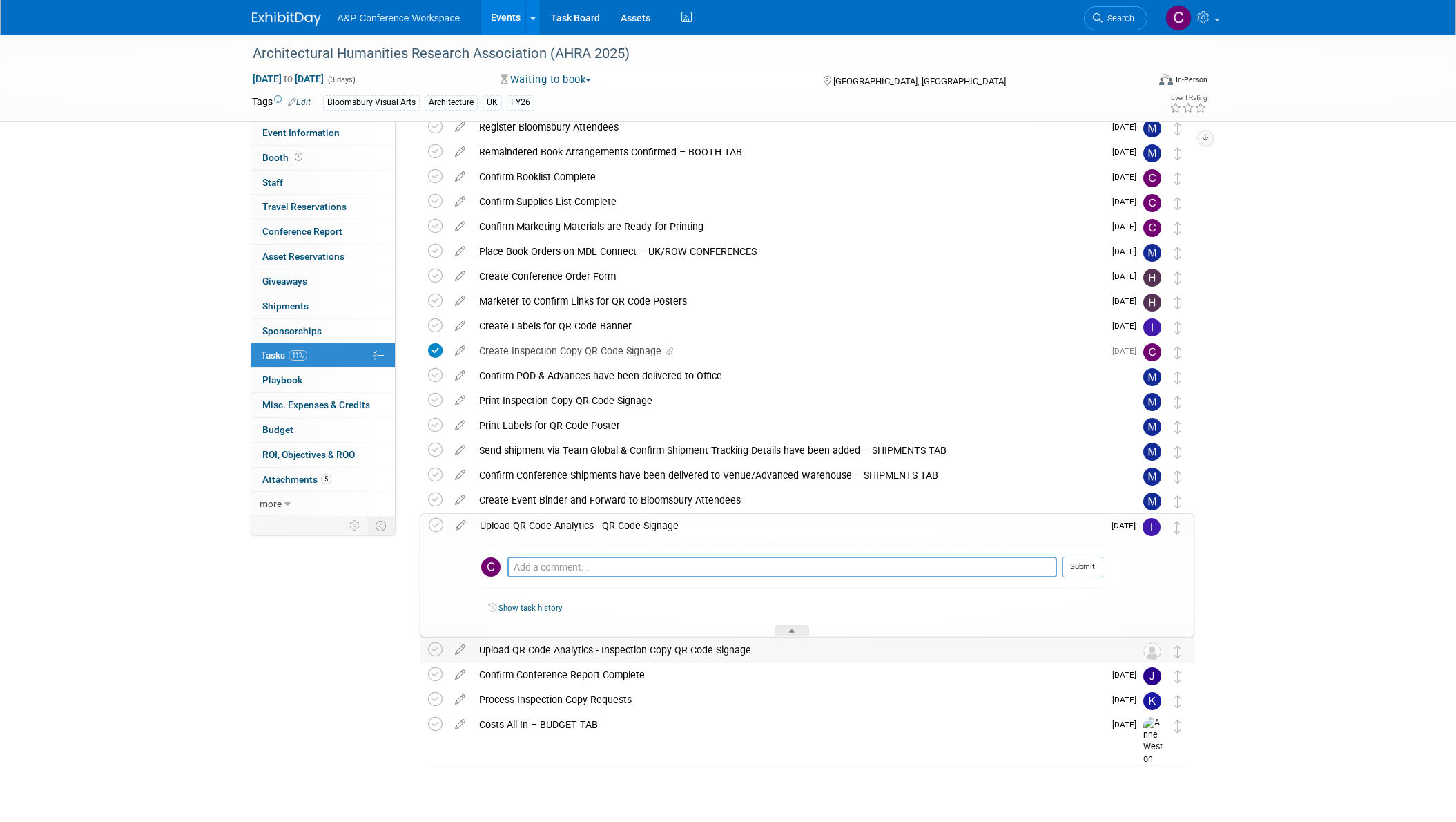
drag, startPoint x: 756, startPoint y: 649, endPoint x: 479, endPoint y: 651, distance: 277.0
click at [479, 651] on div "Upload QR Code Analytics - Inspection Copy QR Code Signage" at bounding box center [794, 649] width 643 height 23
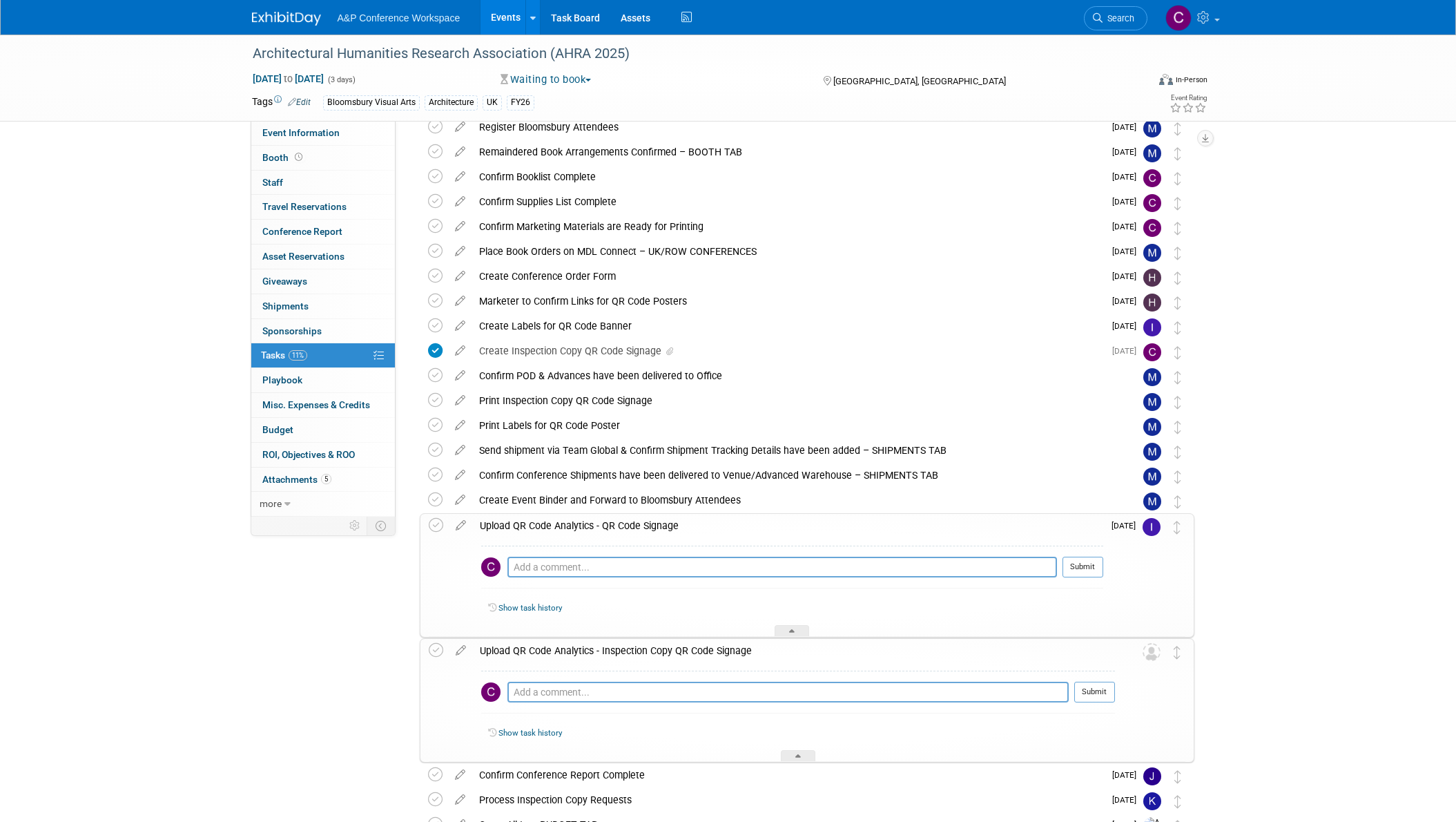
copy div "Upload QR Code Analytics - Inspection Copy QR Code Signage"
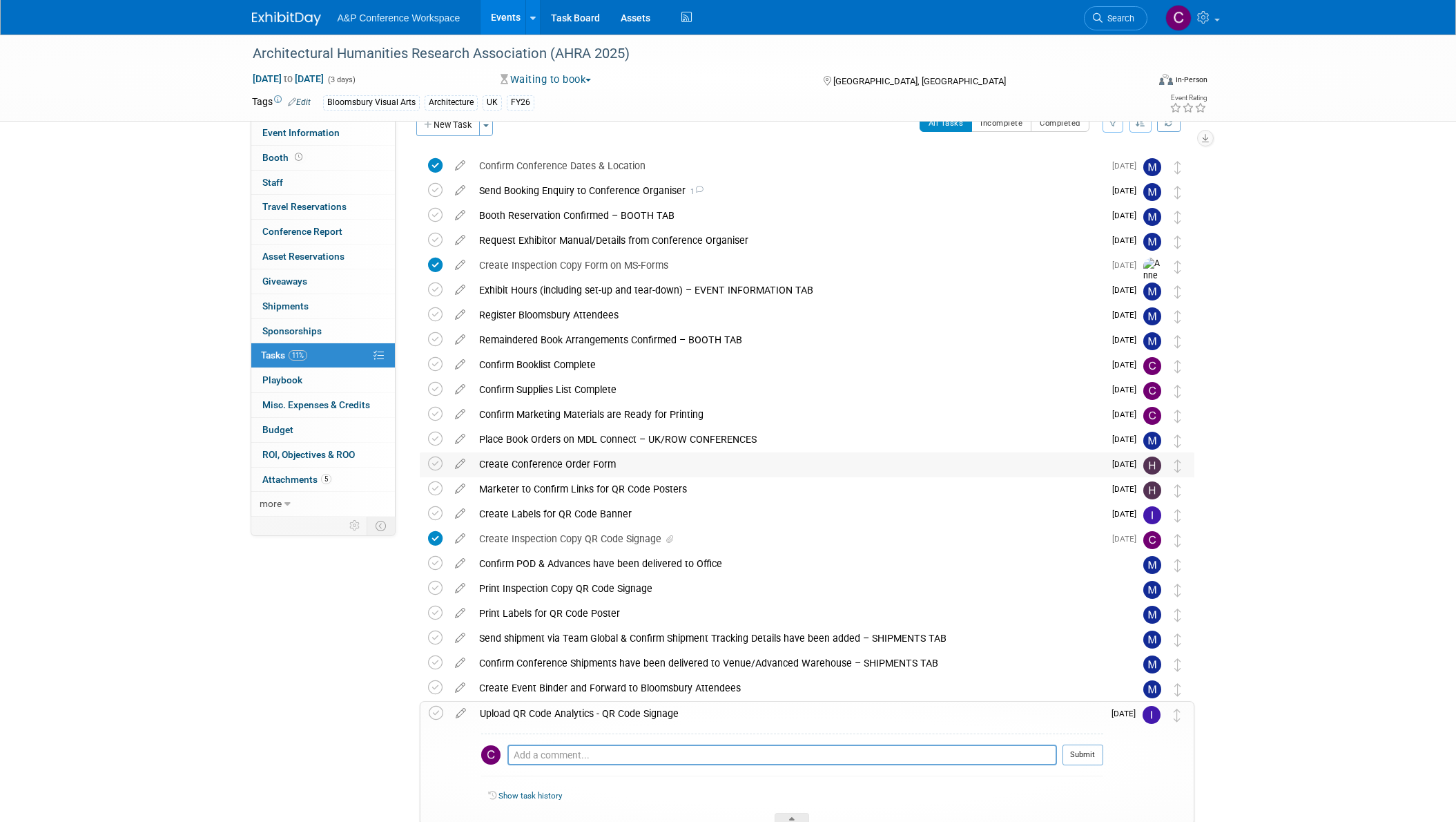
scroll to position [23, 0]
drag, startPoint x: 631, startPoint y: 512, endPoint x: 479, endPoint y: 517, distance: 152.1
click at [479, 517] on div "Create Labels for QR Code Banner" at bounding box center [788, 515] width 632 height 23
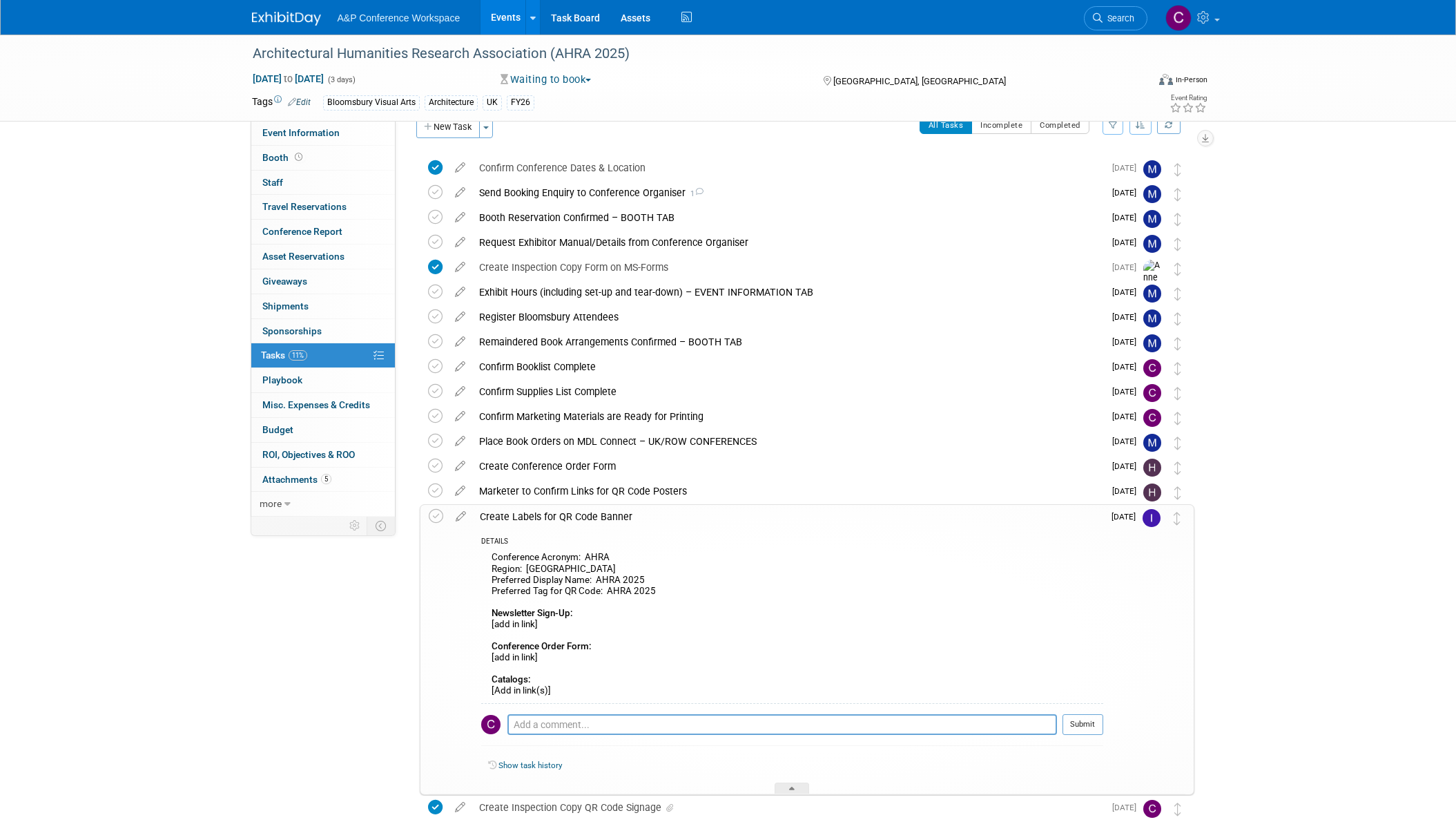
copy div "Create Labels for QR Code Banner"
click at [647, 523] on div "Create Labels for QR Code Banner" at bounding box center [788, 516] width 630 height 23
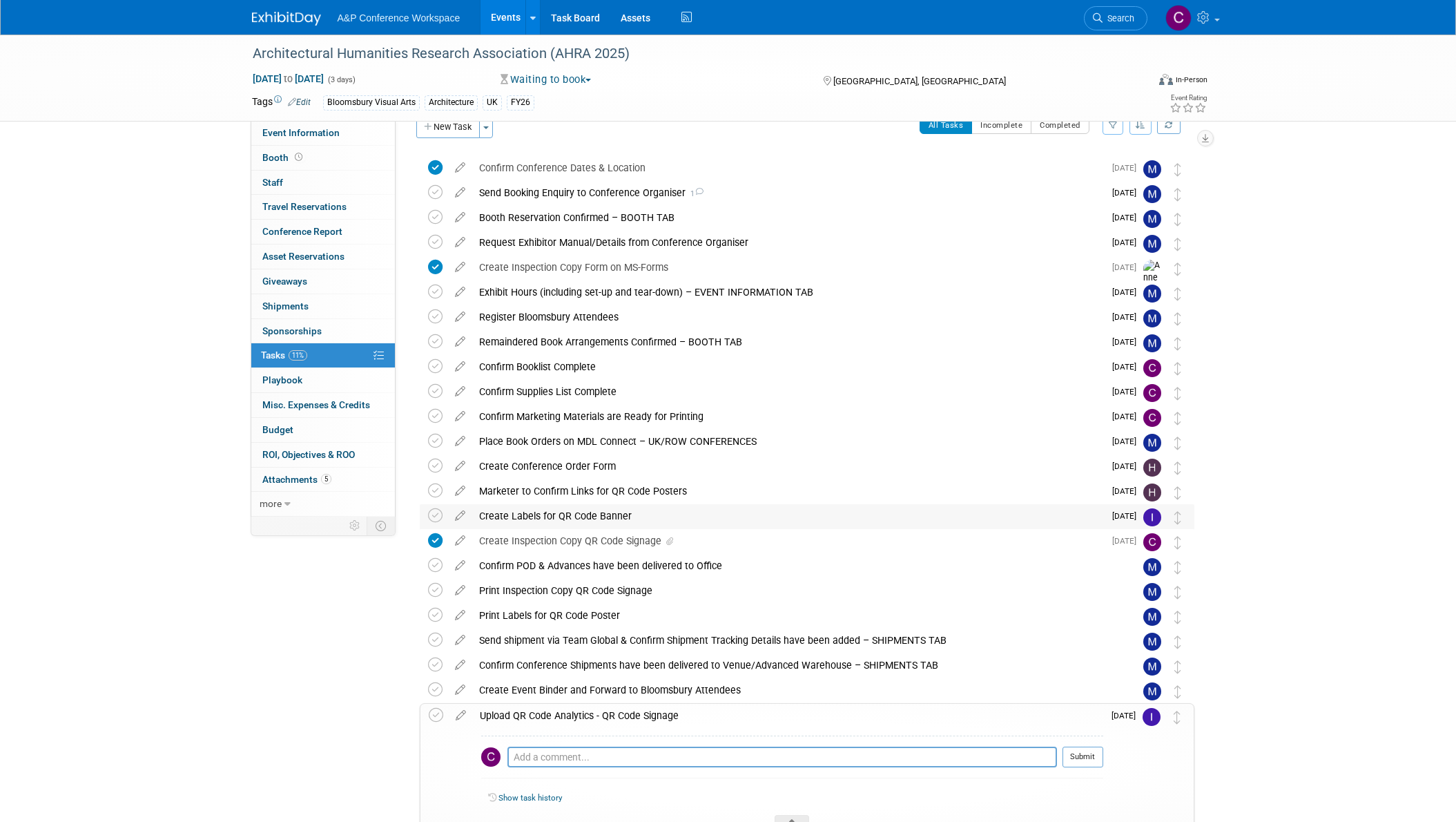
drag, startPoint x: 635, startPoint y: 515, endPoint x: 557, endPoint y: 516, distance: 78.0
click at [557, 516] on div "Create Labels for QR Code Banner" at bounding box center [788, 515] width 632 height 23
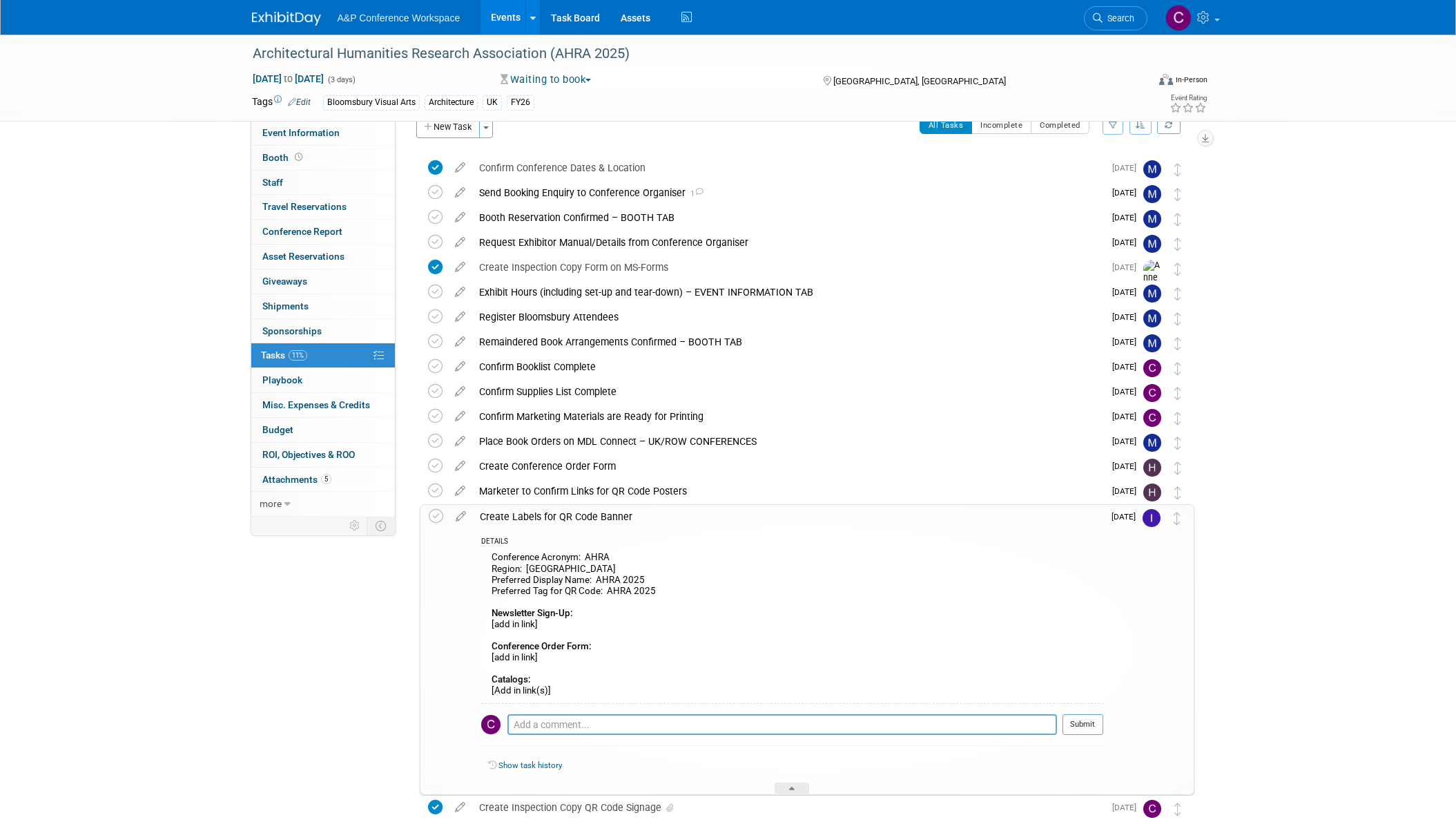
click at [643, 517] on div "Create Labels for QR Code Banner" at bounding box center [788, 516] width 630 height 23
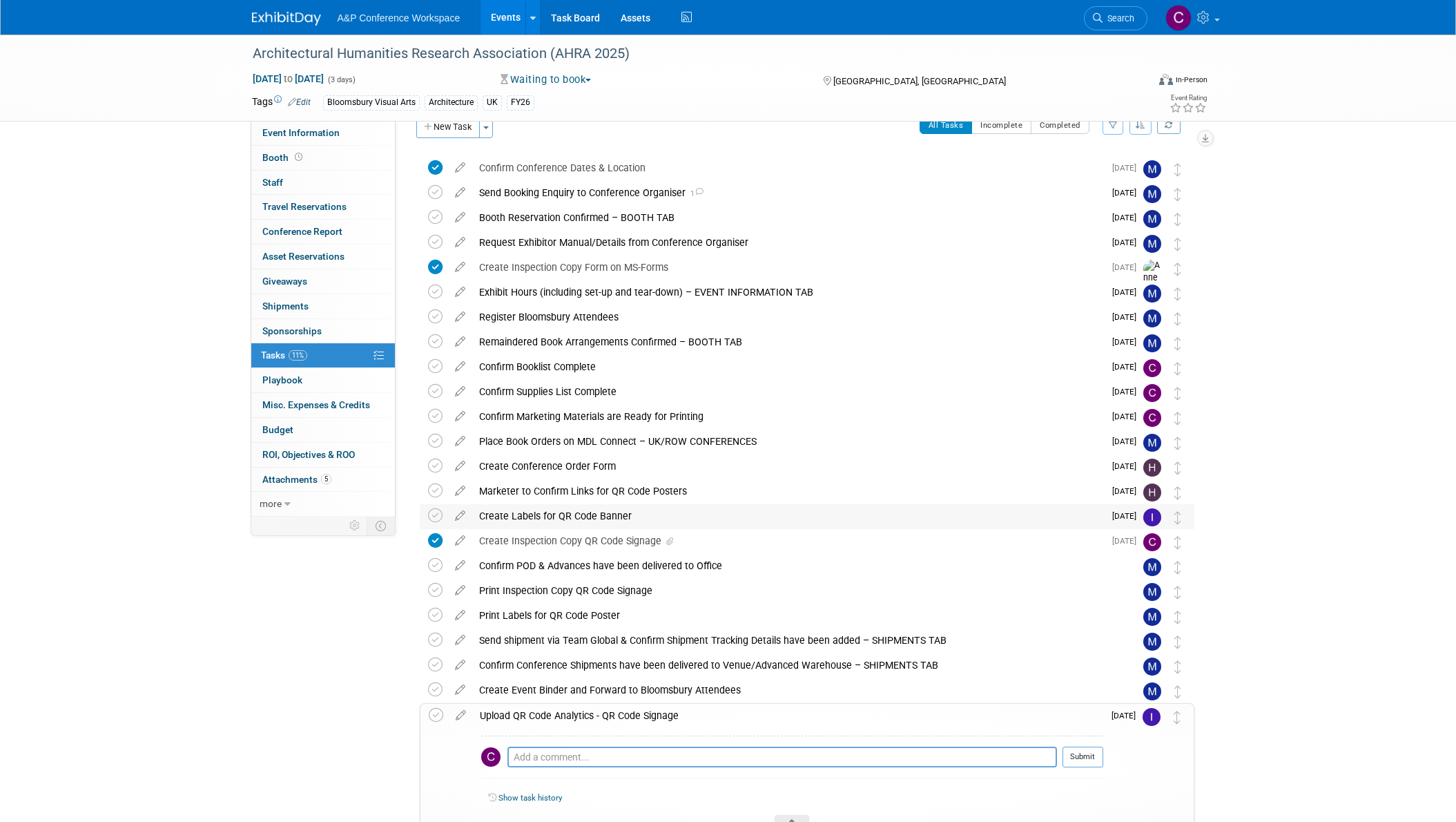
drag, startPoint x: 633, startPoint y: 513, endPoint x: 478, endPoint y: 521, distance: 155.2
click at [478, 521] on div "Create Labels for QR Code Banner" at bounding box center [788, 515] width 632 height 23
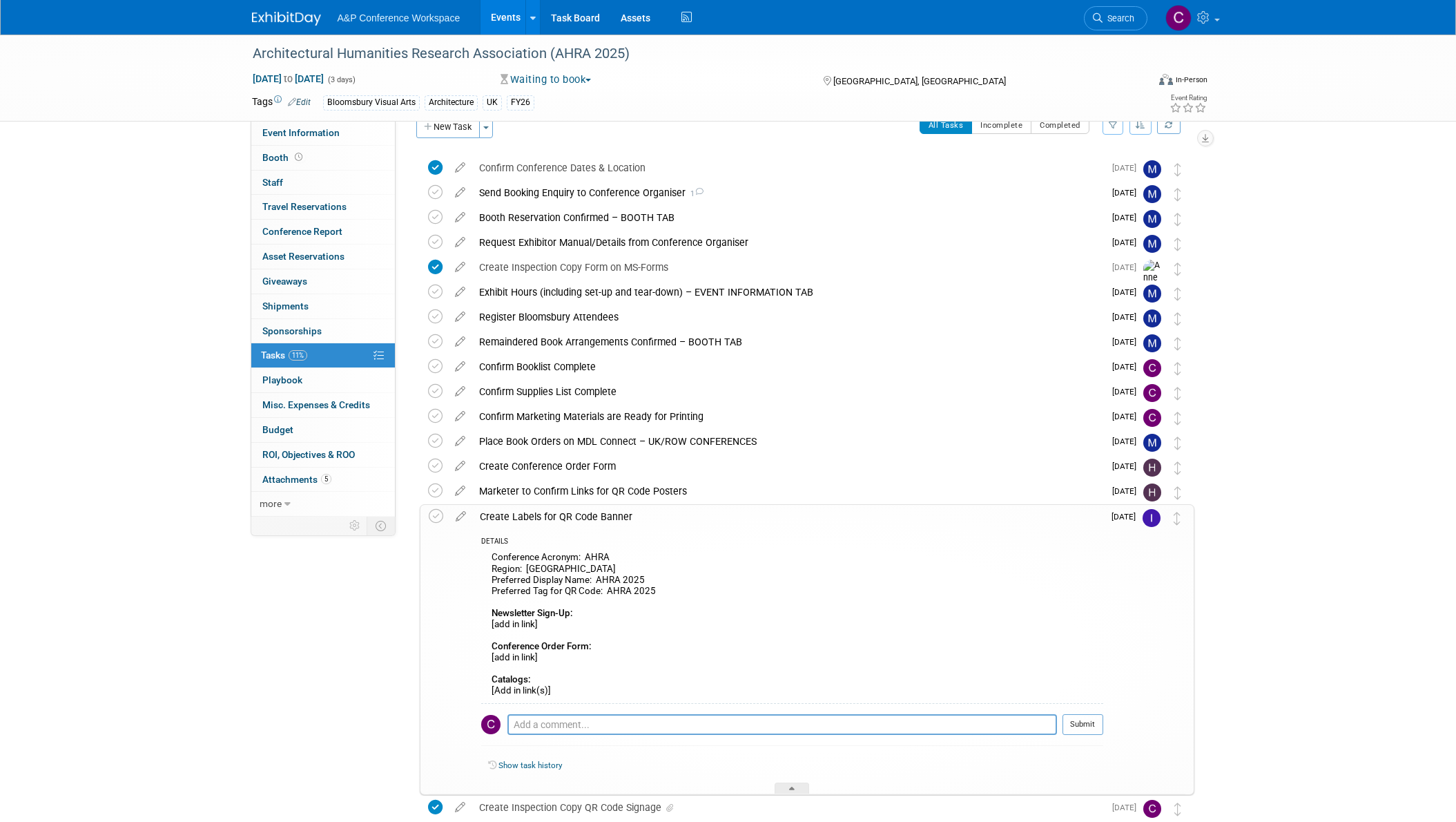
copy div "Create Labels for QR Code Banner"
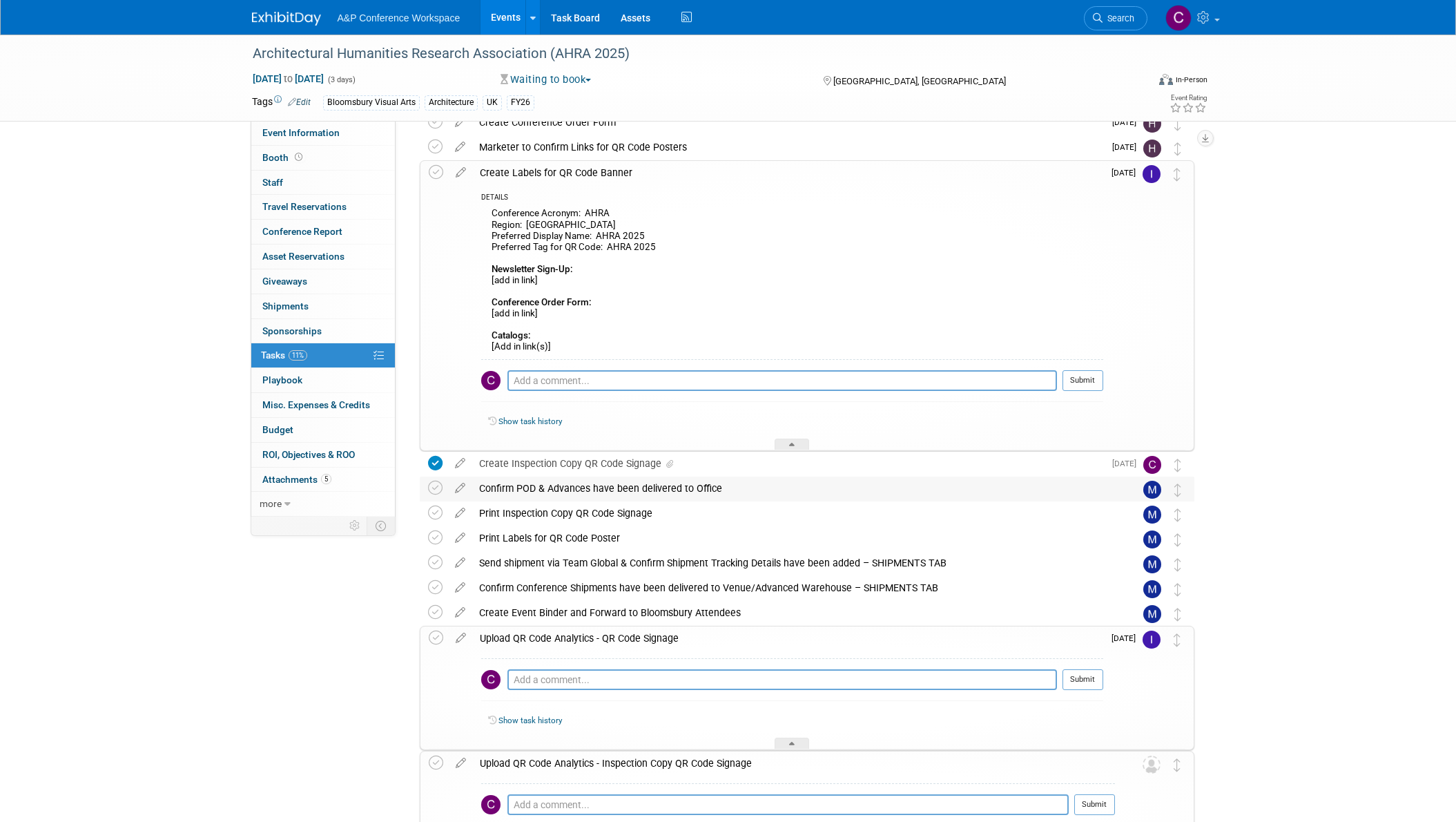
scroll to position [373, 0]
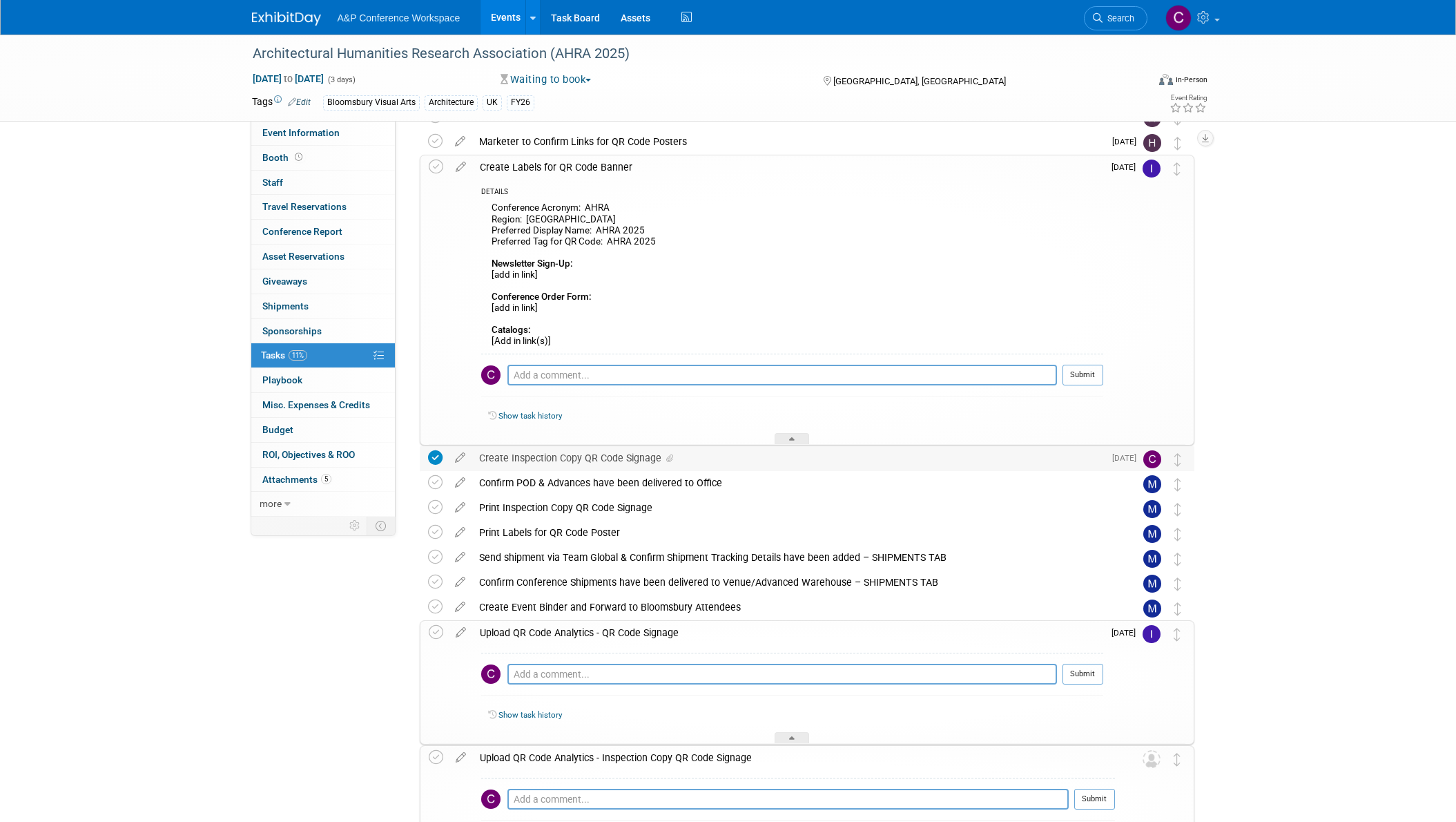
drag, startPoint x: 659, startPoint y: 459, endPoint x: 477, endPoint y: 457, distance: 182.0
click at [477, 457] on div "Create Inspection Copy QR Code Signage" at bounding box center [788, 458] width 632 height 23
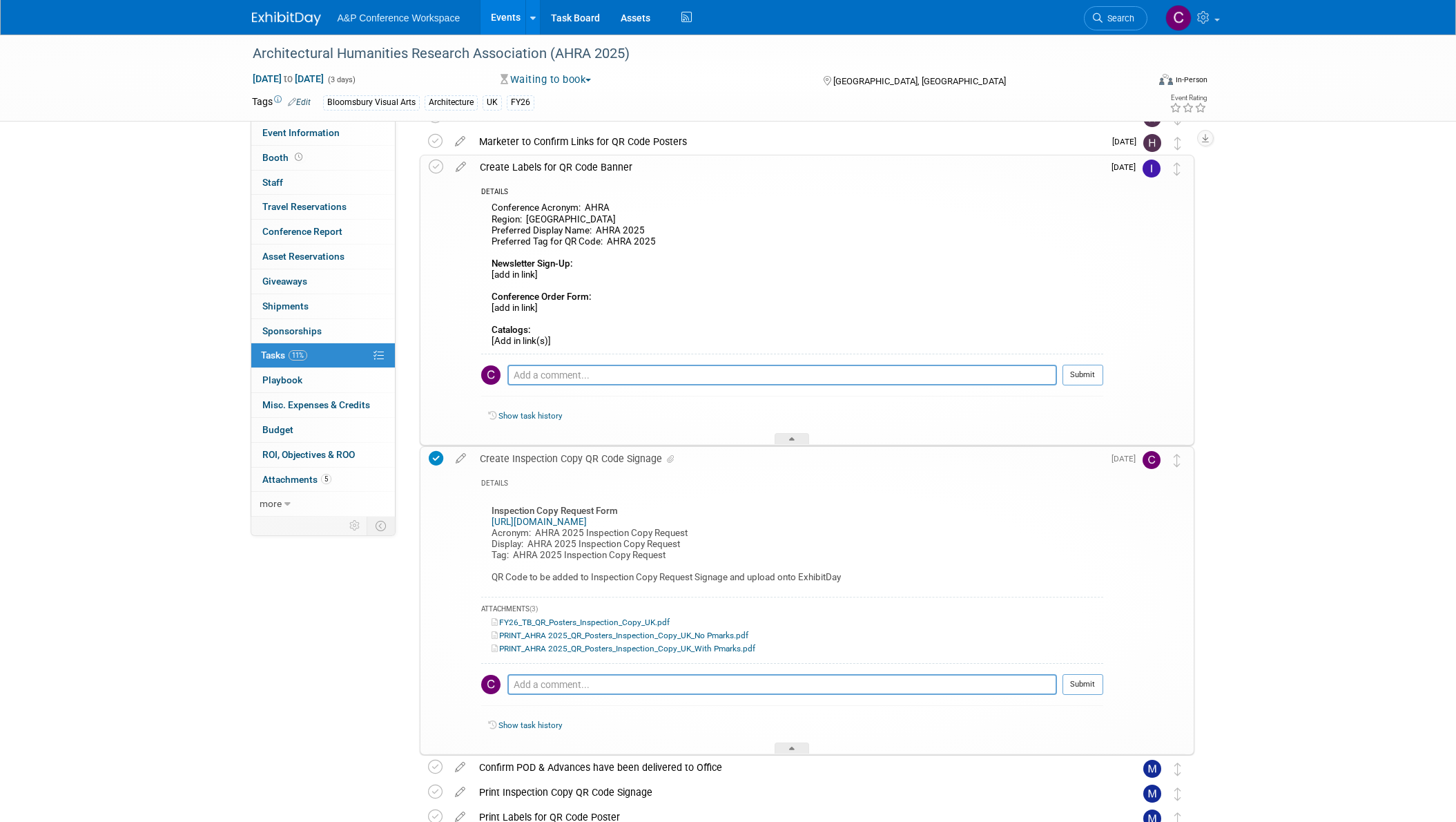
scroll to position [369, 0]
copy div "Create Inspection Copy QR Code Signage"
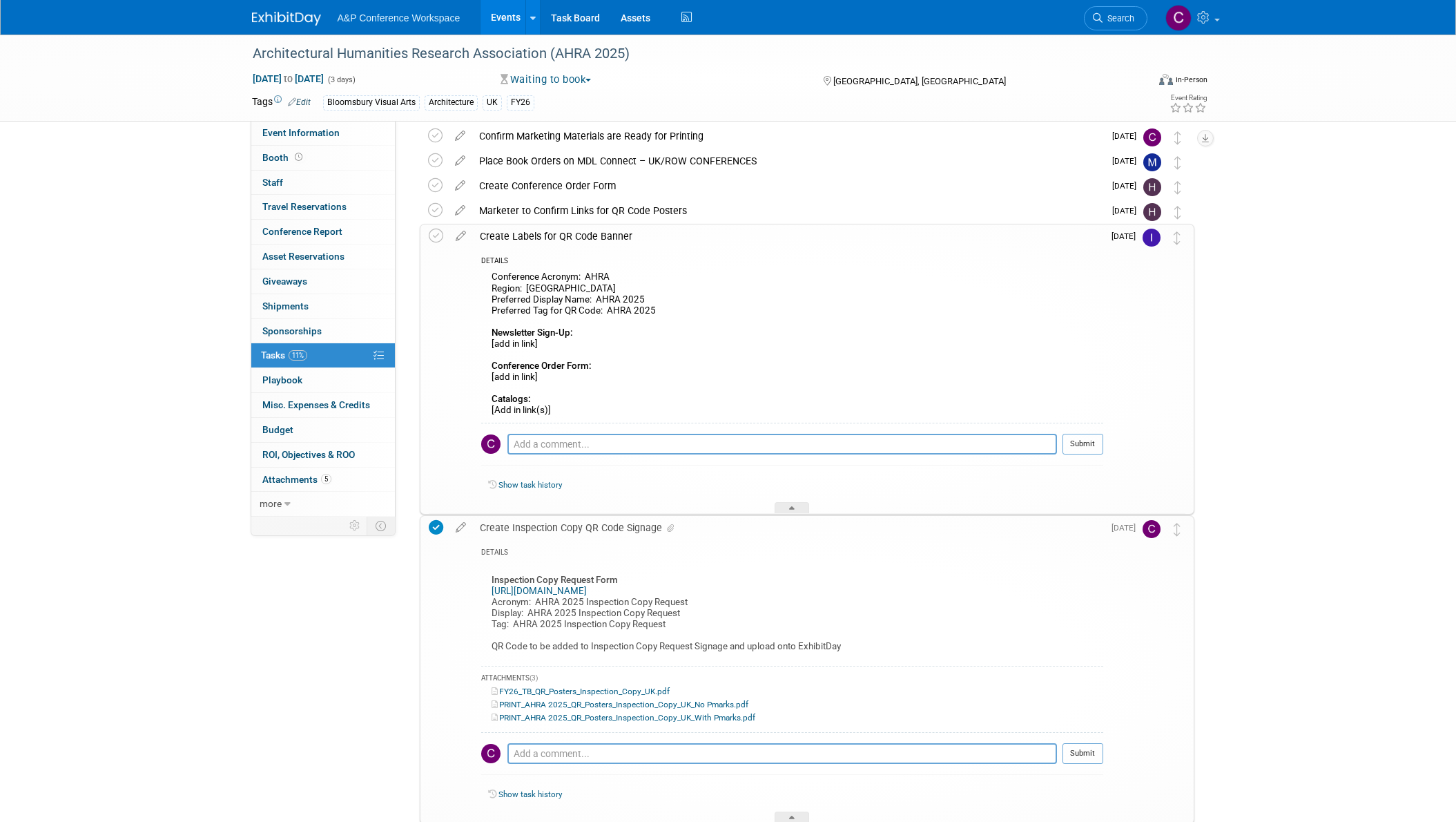
scroll to position [304, 0]
